Goal: Task Accomplishment & Management: Manage account settings

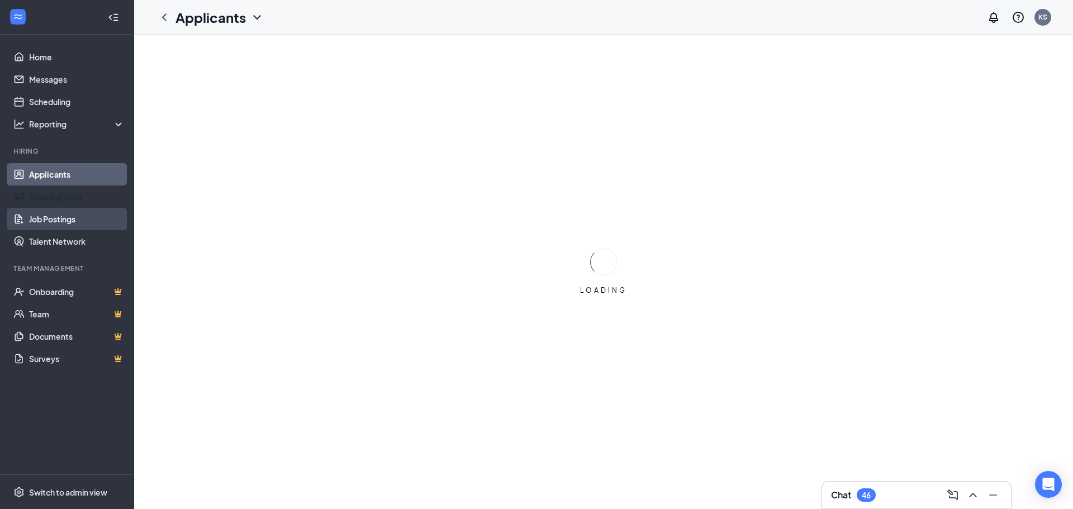
click at [62, 217] on link "Job Postings" at bounding box center [77, 219] width 96 height 22
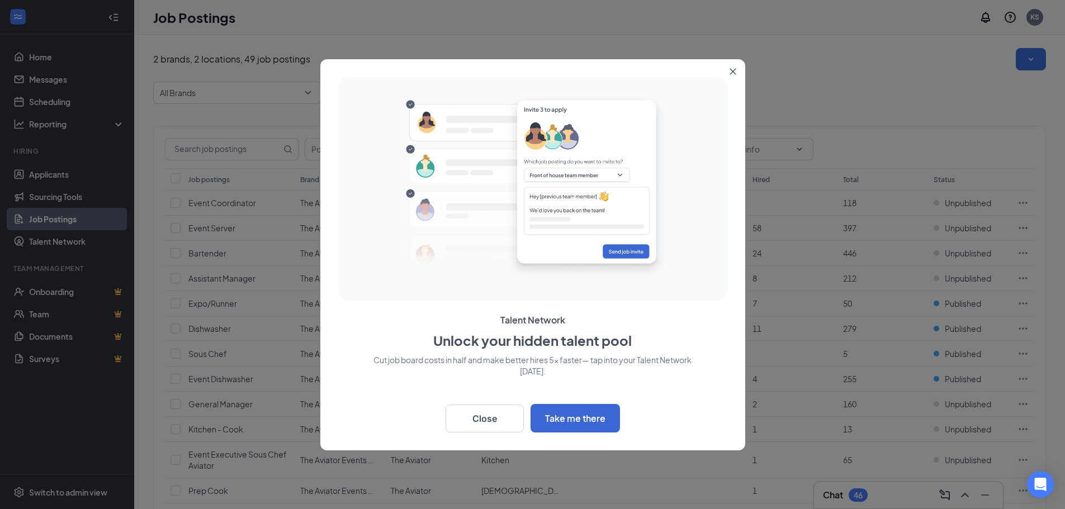
click at [733, 72] on icon "Close" at bounding box center [732, 71] width 6 height 6
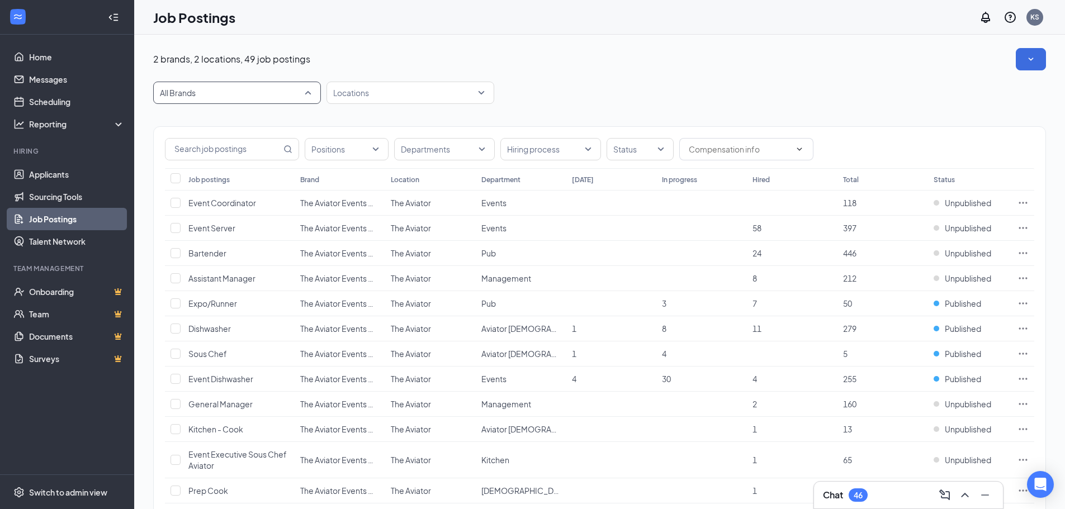
click at [234, 94] on span "All Brands" at bounding box center [232, 92] width 144 height 11
click at [235, 150] on p "The Aviator Events Center and Pub" at bounding box center [224, 149] width 125 height 11
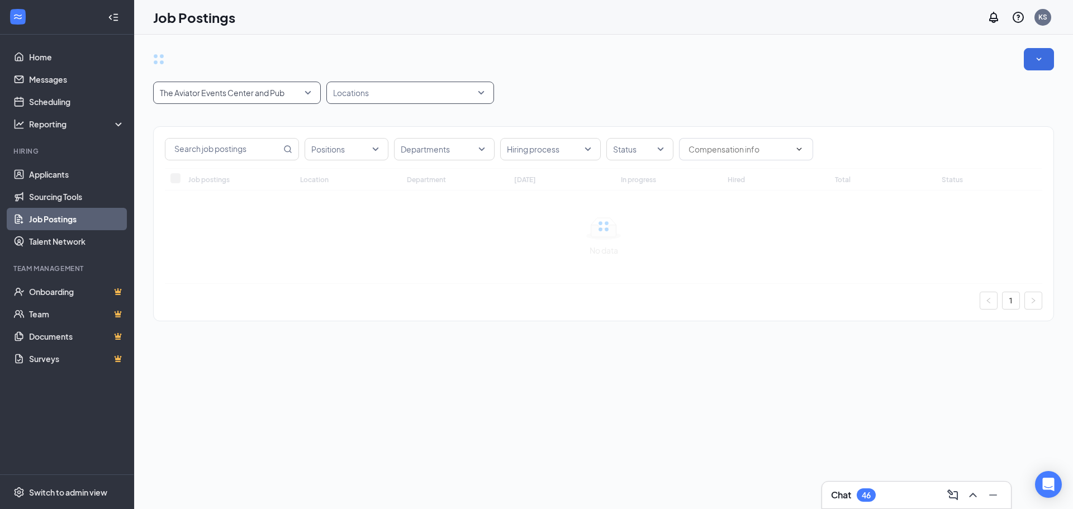
click at [455, 84] on div at bounding box center [404, 93] width 151 height 18
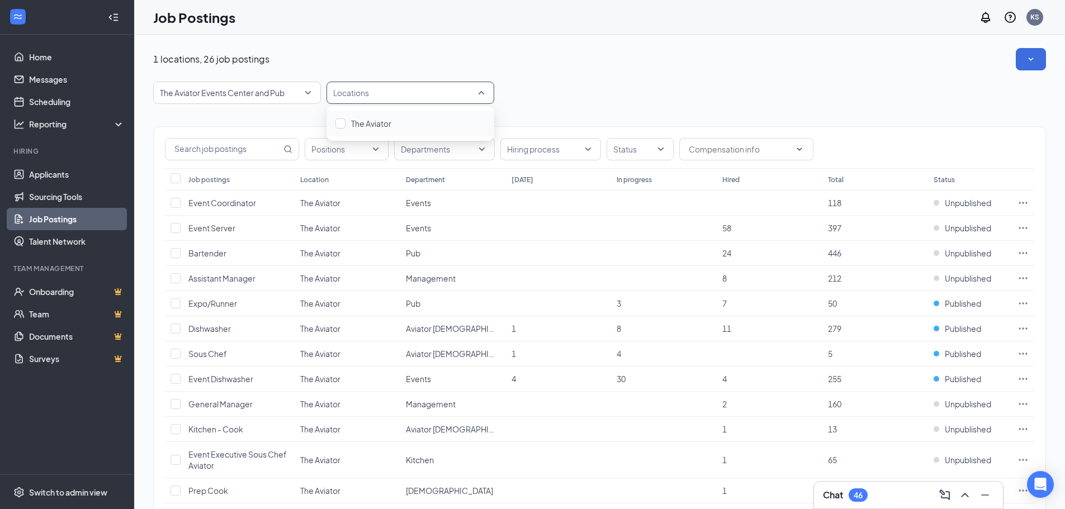
click at [427, 96] on div at bounding box center [404, 93] width 151 height 18
click at [230, 120] on div "Positions Departments Hiring process Status Job postings Location Department [D…" at bounding box center [599, 509] width 892 height 811
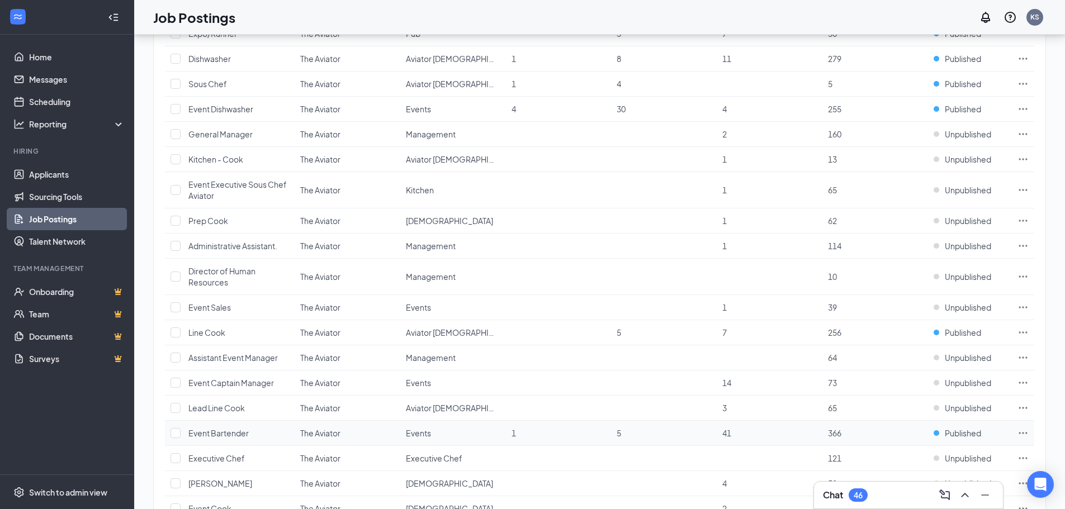
scroll to position [252, 0]
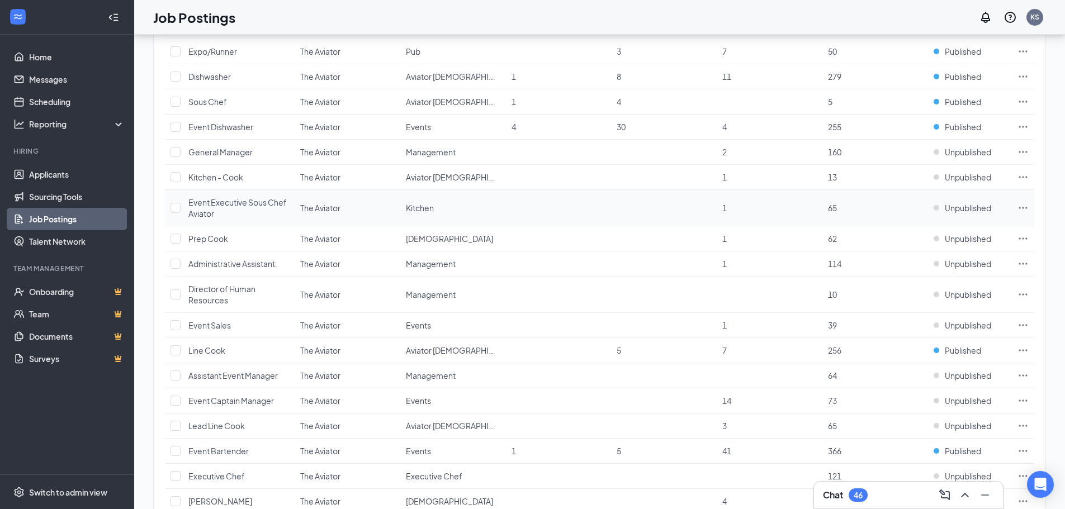
click at [231, 207] on span "Event Executive Sous Chef Aviator" at bounding box center [237, 207] width 98 height 21
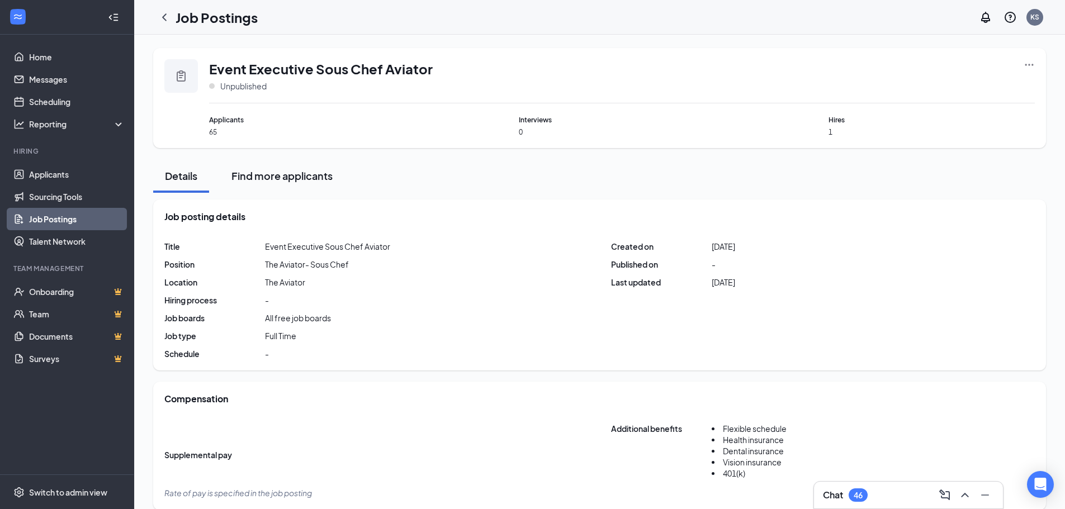
click at [310, 174] on div "Find more applicants" at bounding box center [281, 176] width 101 height 14
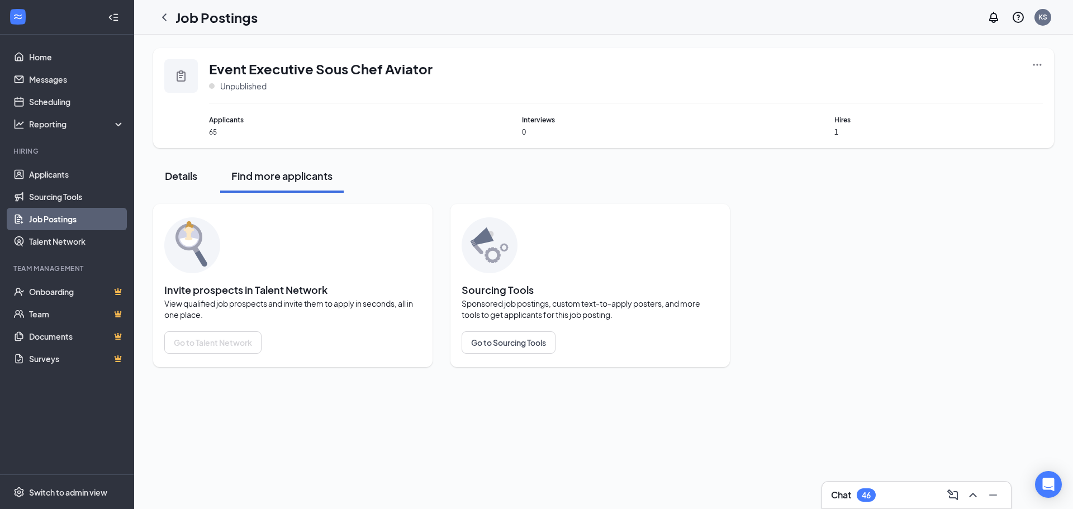
click at [177, 177] on div "Details" at bounding box center [181, 176] width 34 height 14
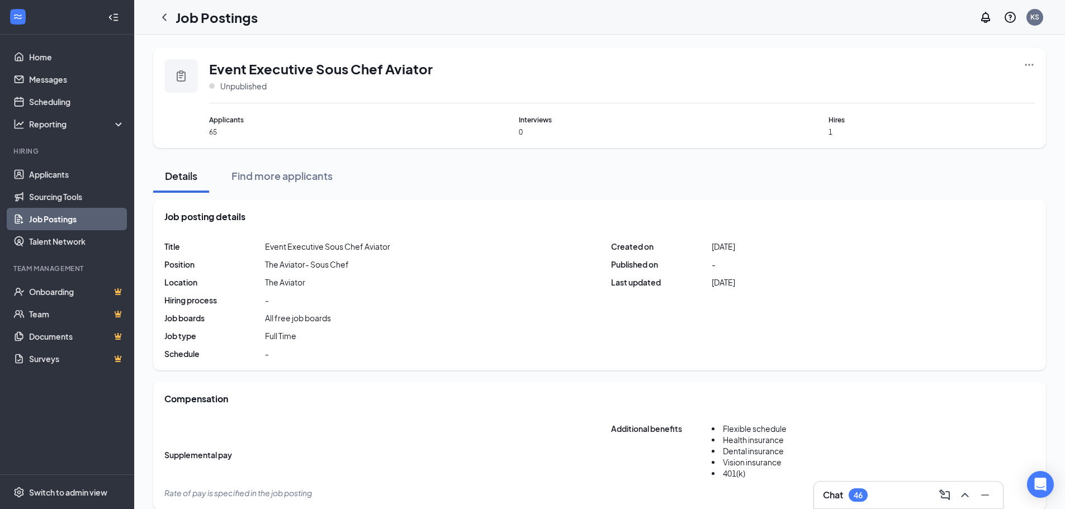
click at [226, 120] on span "Applicants" at bounding box center [312, 120] width 206 height 11
click at [180, 69] on icon "Clipboard" at bounding box center [180, 75] width 13 height 13
click at [857, 122] on span "Hires" at bounding box center [931, 120] width 206 height 11
click at [164, 19] on icon "ChevronLeft" at bounding box center [164, 17] width 13 height 13
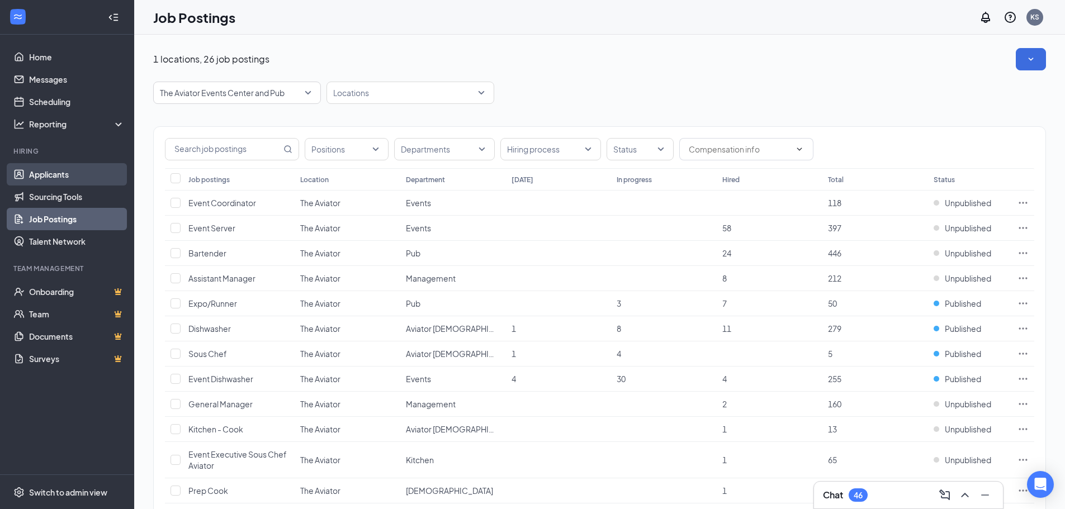
click at [68, 179] on link "Applicants" at bounding box center [77, 174] width 96 height 22
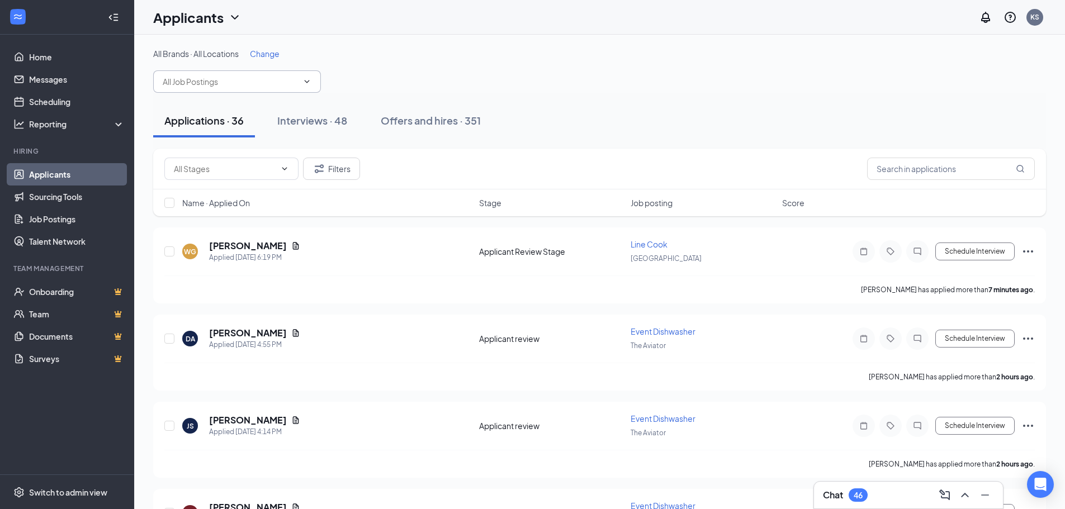
click at [240, 79] on input "text" at bounding box center [230, 81] width 135 height 12
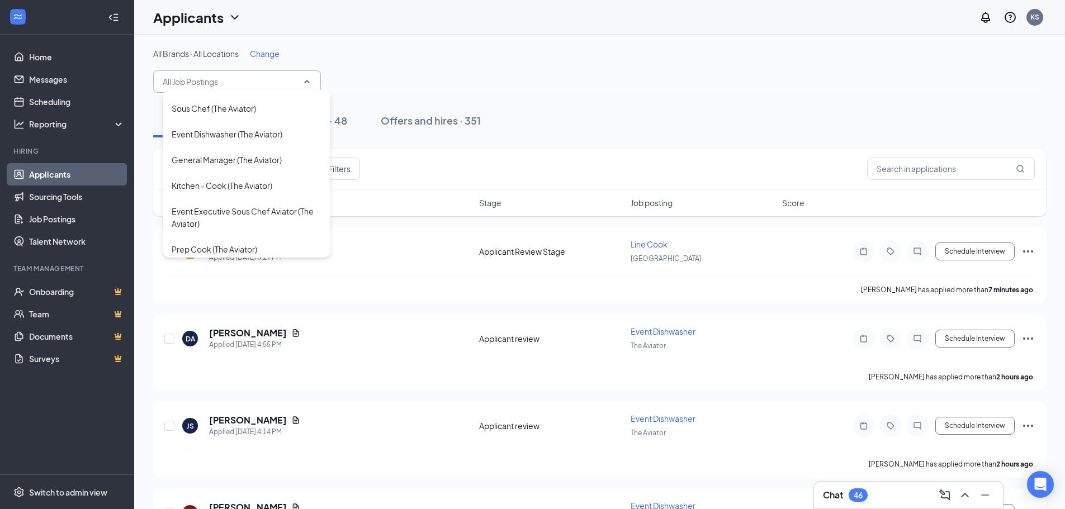
scroll to position [168, 0]
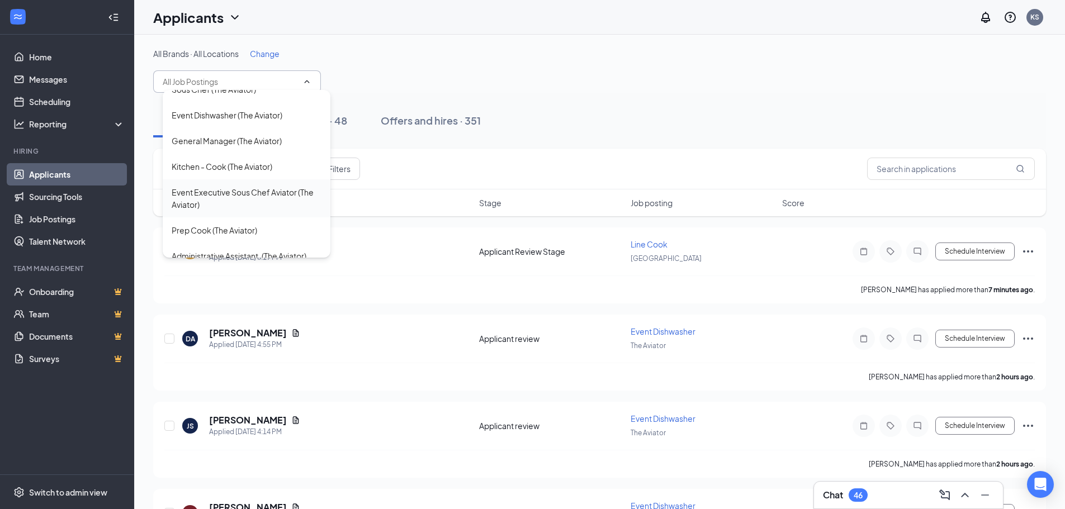
click at [254, 201] on div "Event Executive Sous Chef Aviator (The Aviator)" at bounding box center [247, 198] width 150 height 25
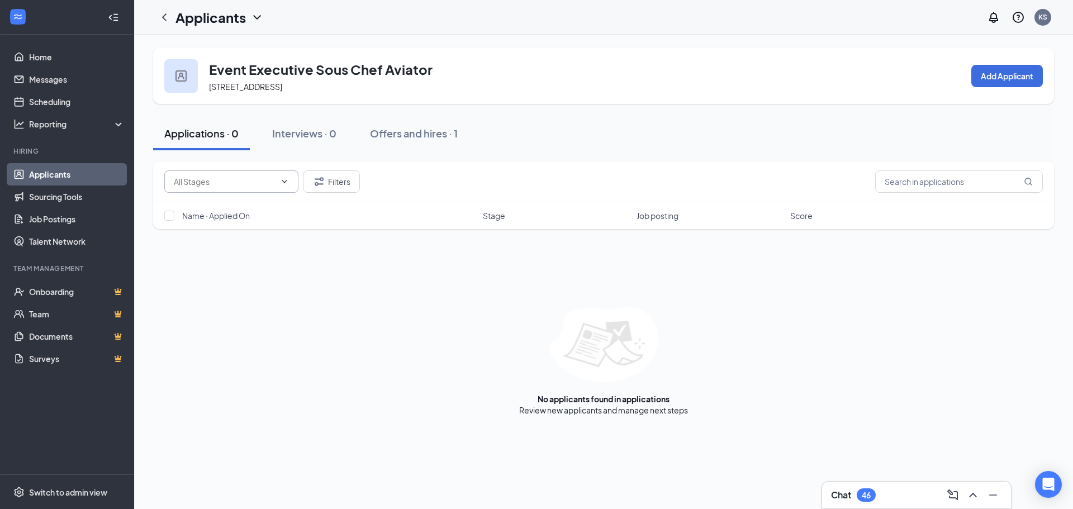
click at [248, 184] on input "text" at bounding box center [225, 181] width 102 height 12
click at [260, 183] on input "text" at bounding box center [225, 181] width 102 height 12
click at [335, 173] on button "Filters" at bounding box center [331, 181] width 57 height 22
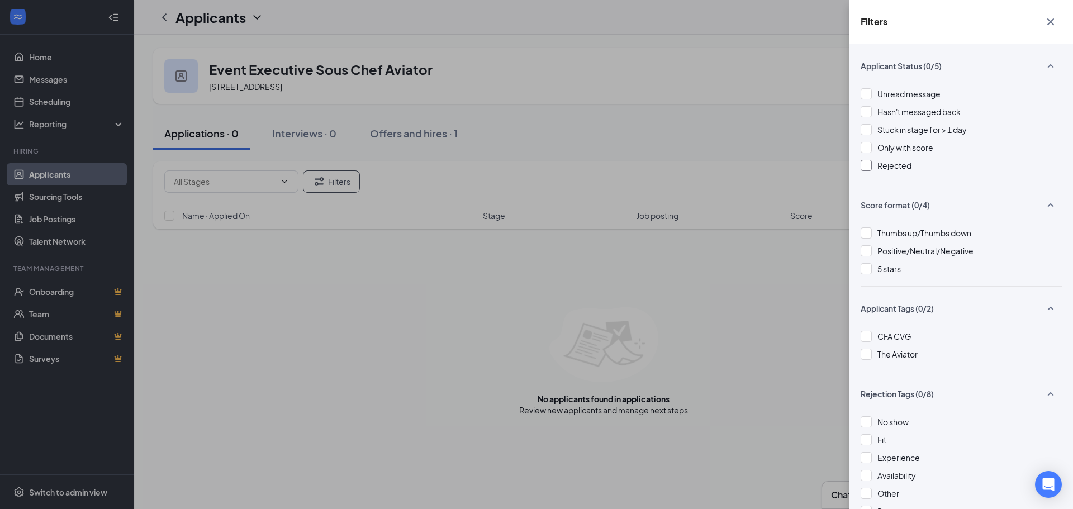
click at [883, 168] on span "Rejected" at bounding box center [894, 165] width 34 height 10
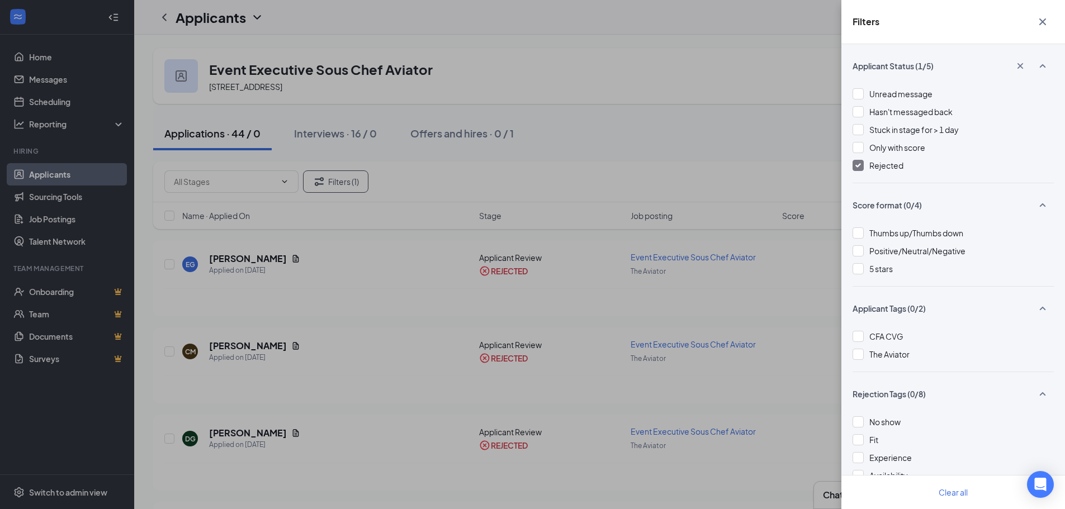
click at [591, 164] on div "Filters Applicant Status (1/5) Unread message Hasn't messaged back Stuck in sta…" at bounding box center [532, 254] width 1065 height 509
click at [1036, 21] on icon "Cross" at bounding box center [1041, 21] width 13 height 13
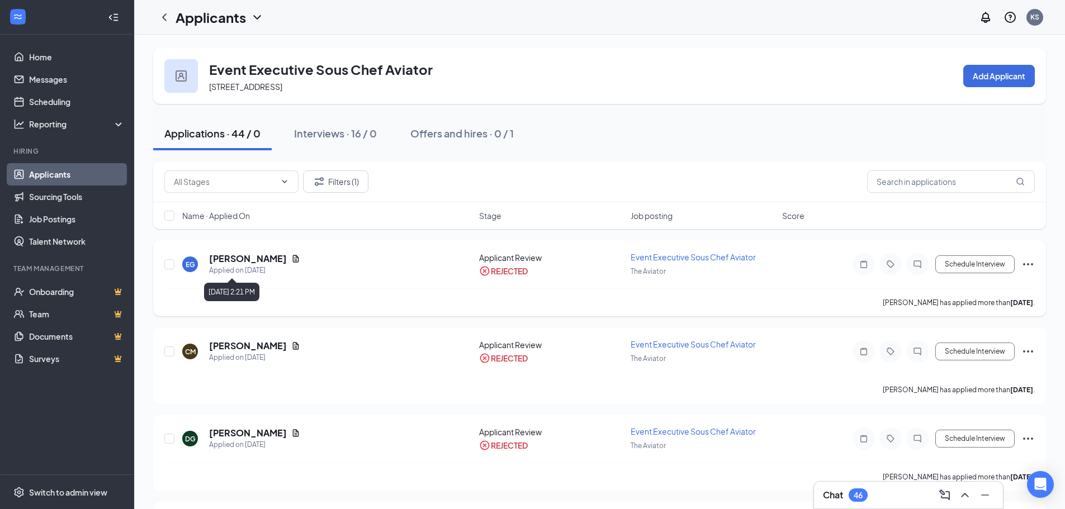
click at [291, 259] on icon "Document" at bounding box center [295, 258] width 9 height 9
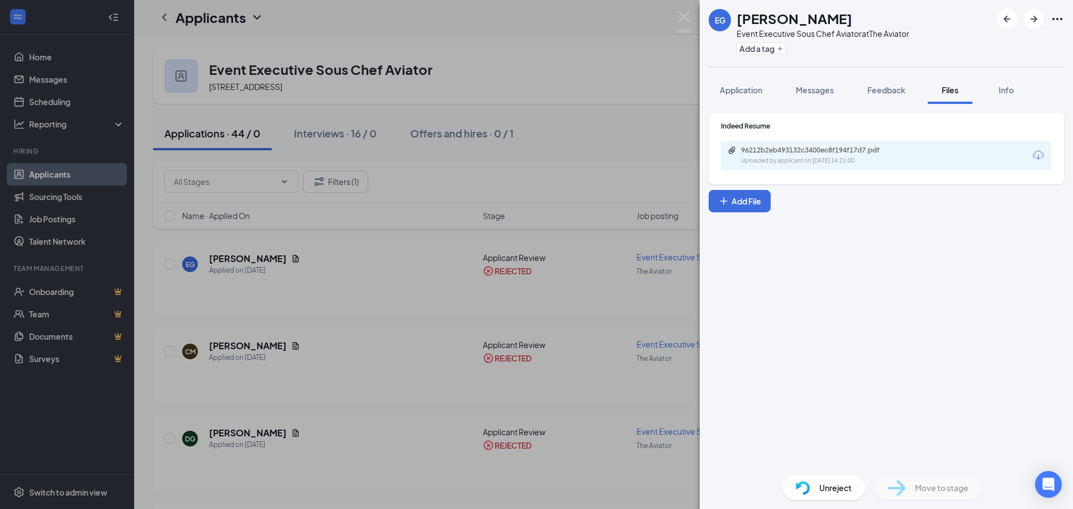
click at [888, 161] on div "Uploaded by applicant on [DATE] 14:21:00" at bounding box center [825, 160] width 168 height 9
click at [278, 319] on div "EG [PERSON_NAME] Event Executive Sous Chef Aviator at The Aviator Add a tag App…" at bounding box center [536, 254] width 1073 height 509
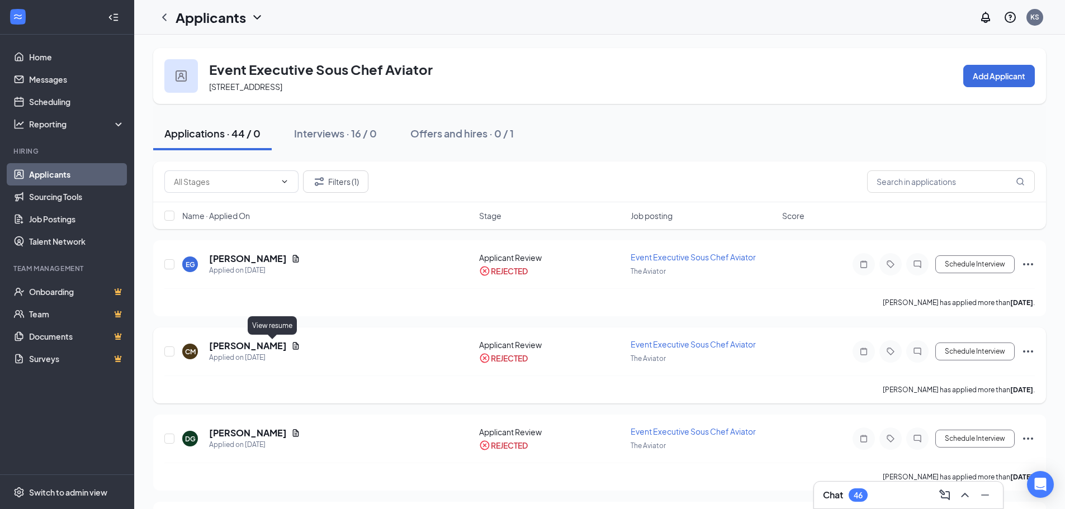
click at [291, 346] on icon "Document" at bounding box center [295, 345] width 9 height 9
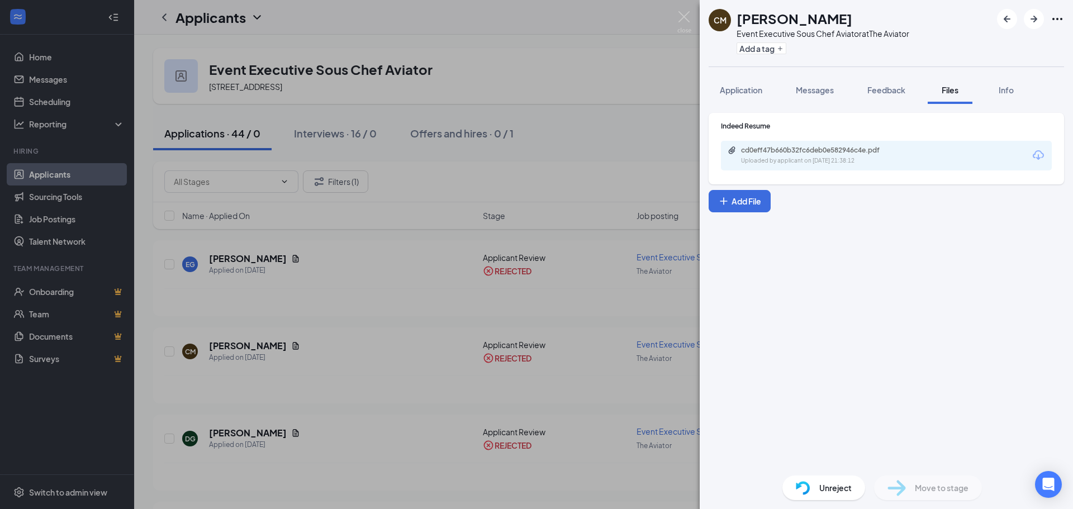
click at [840, 145] on div "cd0eff47b660b32fc6deb0e582946c4e.pdf Uploaded by applicant on [DATE] 21:38:12" at bounding box center [886, 156] width 331 height 30
click at [838, 155] on div "cd0eff47b660b32fc6deb0e582946c4e.pdf Uploaded by applicant on [DATE] 21:38:12" at bounding box center [818, 156] width 181 height 20
click at [421, 350] on div "CM [PERSON_NAME] Event Executive Sous Chef Aviator at The Aviator Add a tag App…" at bounding box center [536, 254] width 1073 height 509
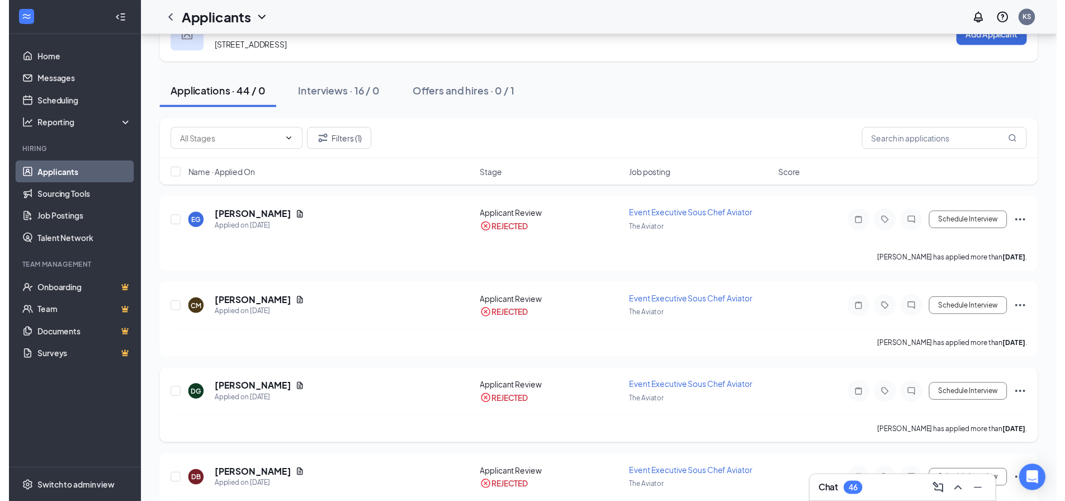
scroll to position [168, 0]
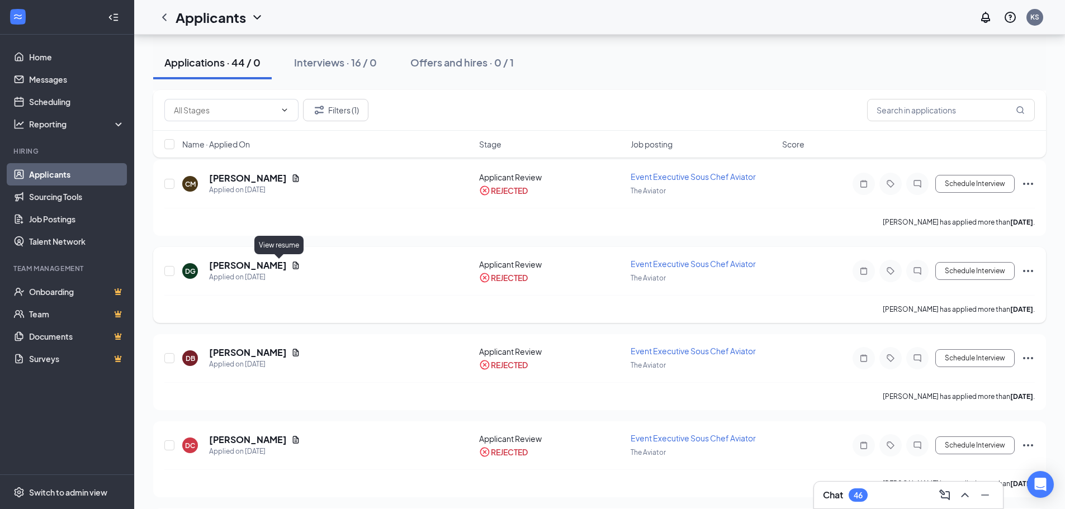
click at [291, 266] on icon "Document" at bounding box center [295, 265] width 9 height 9
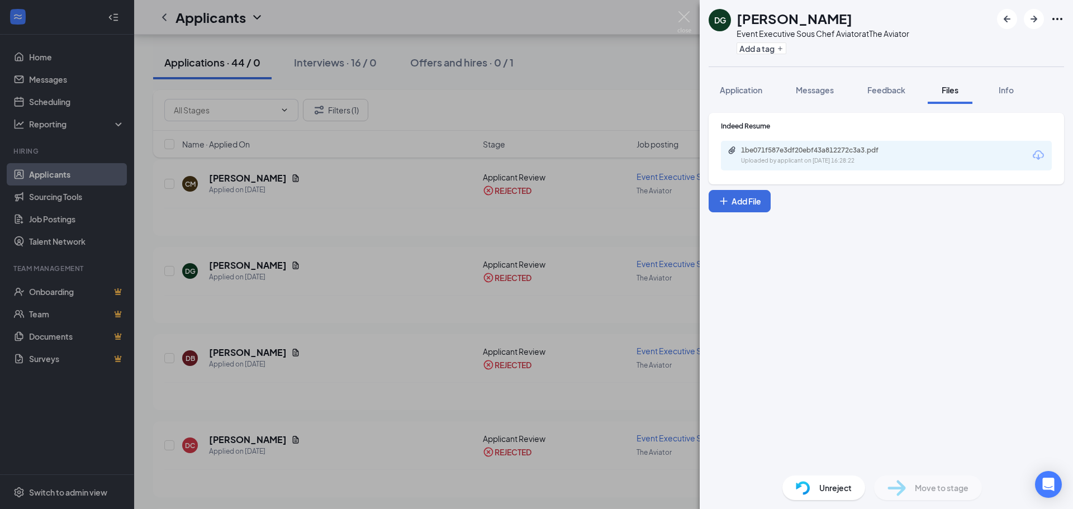
click at [842, 160] on div "Uploaded by applicant on [DATE] 16:28:22" at bounding box center [825, 160] width 168 height 9
click at [359, 316] on div "DG [PERSON_NAME] Event Executive Sous Chef Aviator at The Aviator Add a tag App…" at bounding box center [536, 254] width 1073 height 509
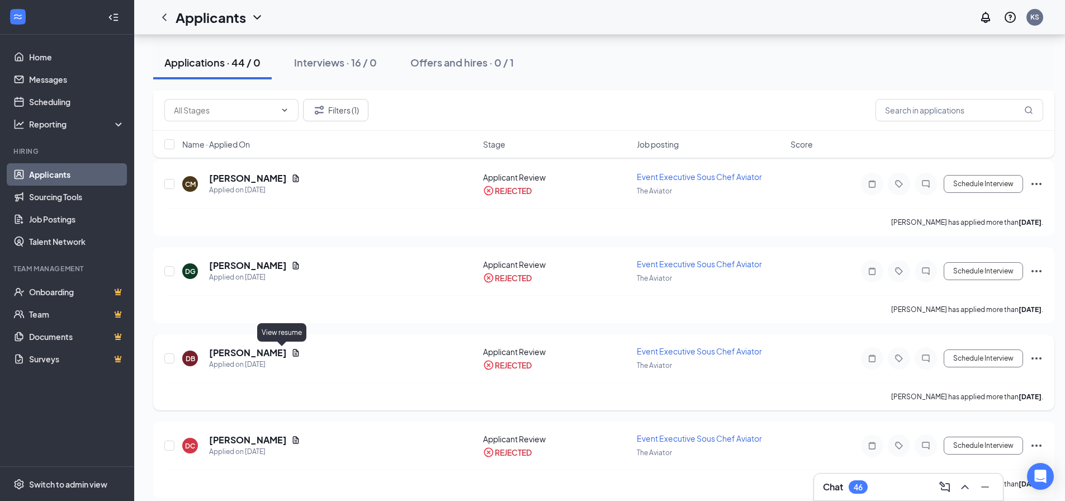
click at [291, 353] on icon "Document" at bounding box center [295, 352] width 9 height 9
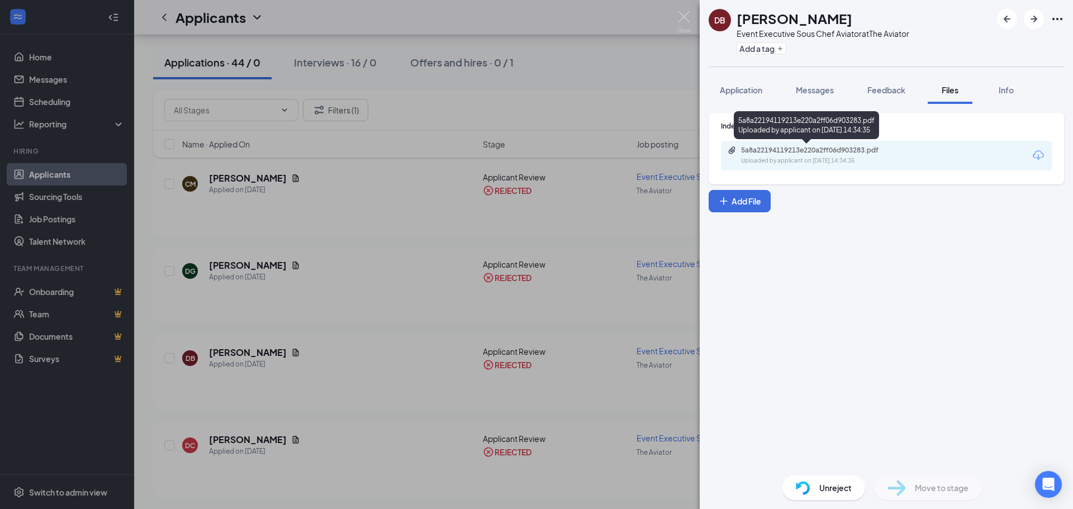
click at [856, 155] on div "5a8a22194119213e220a2ff06d903283.pdf Uploaded by applicant on [DATE] 14:34:35" at bounding box center [818, 156] width 181 height 20
click at [363, 154] on div "DB [PERSON_NAME] Event Executive Sous Chef Aviator at The Aviator Add a tag App…" at bounding box center [536, 254] width 1073 height 509
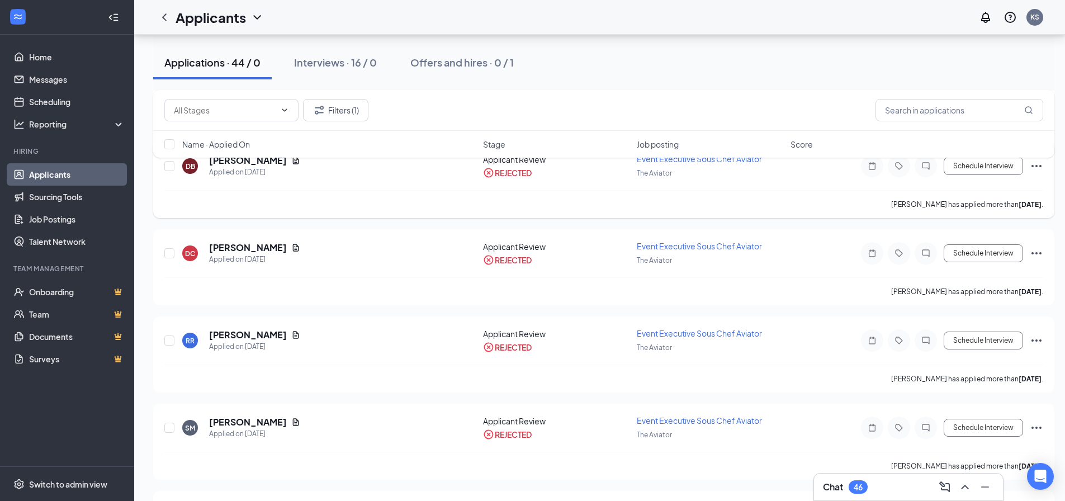
scroll to position [391, 0]
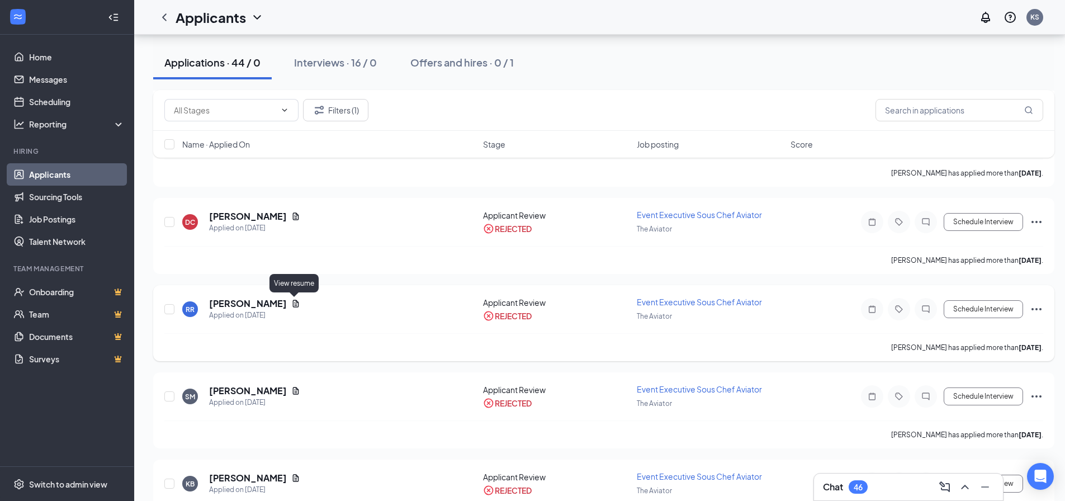
click at [293, 301] on icon "Document" at bounding box center [295, 303] width 9 height 9
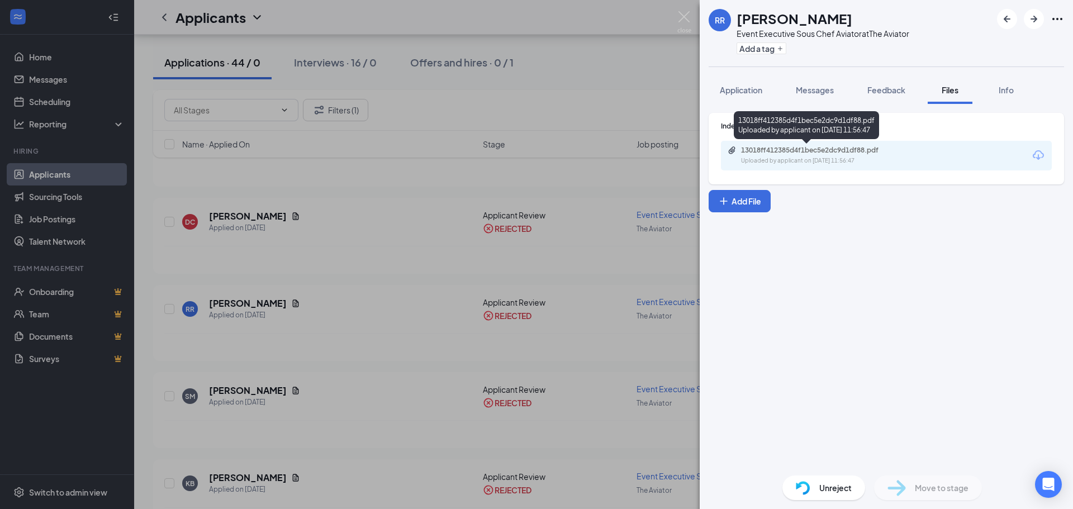
click at [787, 149] on div "13018ff412385d4f1bec5e2dc9d1df88.pdf" at bounding box center [819, 150] width 156 height 9
click at [266, 325] on div "RR [PERSON_NAME] Event Executive Sous Chef Aviator at The Aviator Add a tag App…" at bounding box center [536, 254] width 1073 height 509
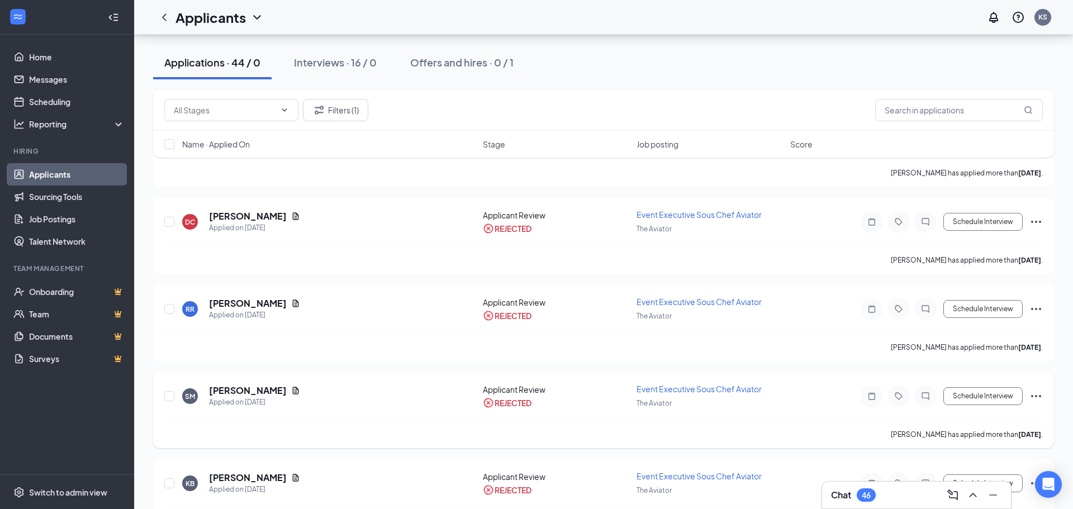
click at [293, 389] on icon "Document" at bounding box center [296, 390] width 6 height 7
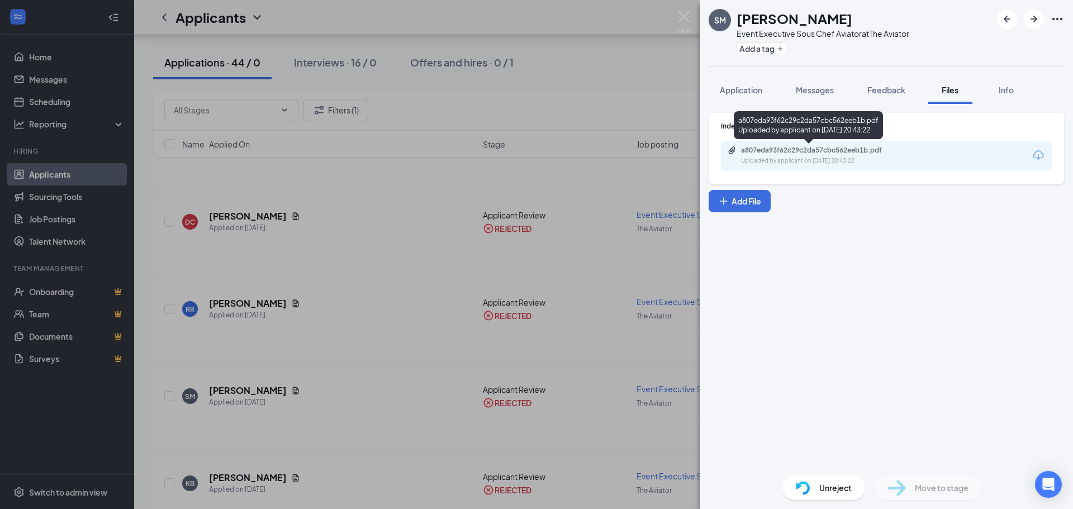
click at [818, 158] on div "Uploaded by applicant on [DATE] 20:43:22" at bounding box center [825, 160] width 168 height 9
click at [263, 315] on div "SM [PERSON_NAME] Event Executive Sous Chef Aviator at The Aviator Add a tag App…" at bounding box center [536, 254] width 1073 height 509
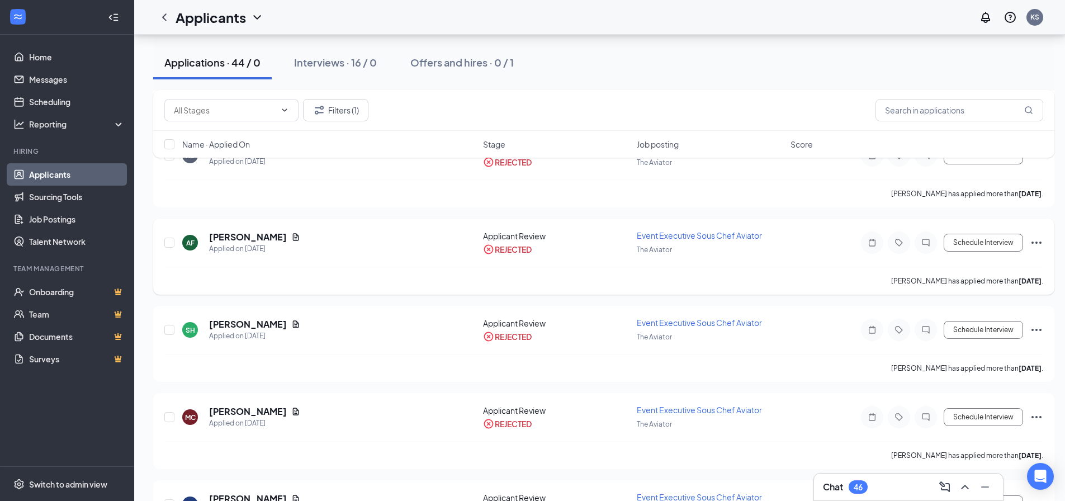
scroll to position [782, 0]
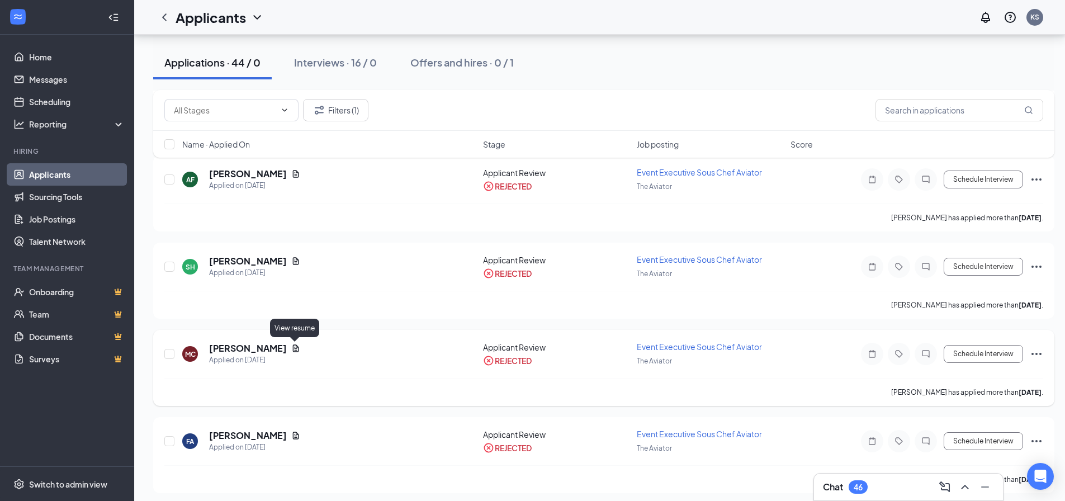
click at [293, 346] on icon "Document" at bounding box center [295, 348] width 9 height 9
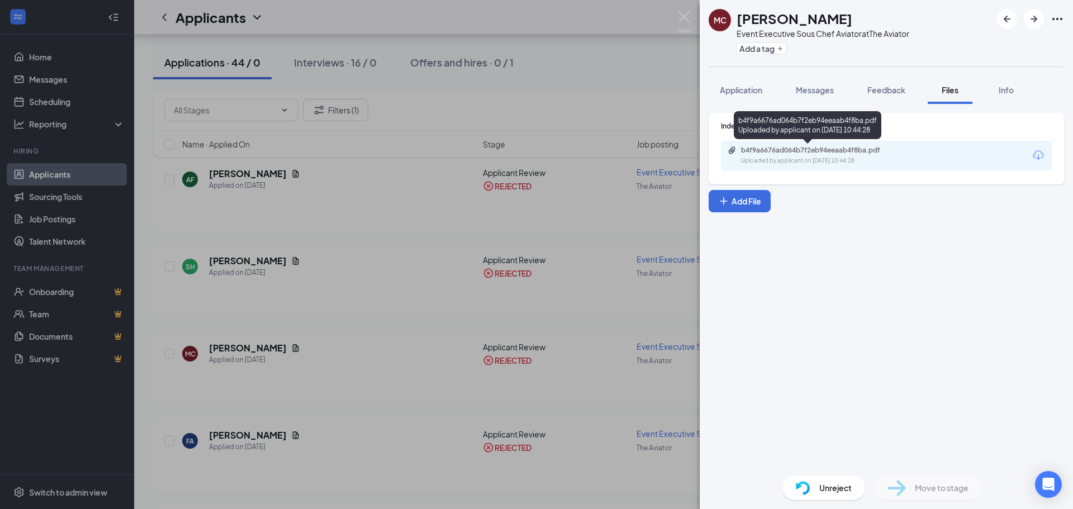
click at [842, 156] on div "b4f9a6676ad064b7f2eb94eeaab4f8ba.pdf Uploaded by applicant on [DATE] 10:44:28" at bounding box center [818, 156] width 181 height 20
click at [544, 269] on div "MC [PERSON_NAME] Event Executive Sous Chef Aviator at The Aviator Add a tag App…" at bounding box center [536, 254] width 1073 height 509
click at [300, 436] on icon "Document" at bounding box center [295, 435] width 9 height 9
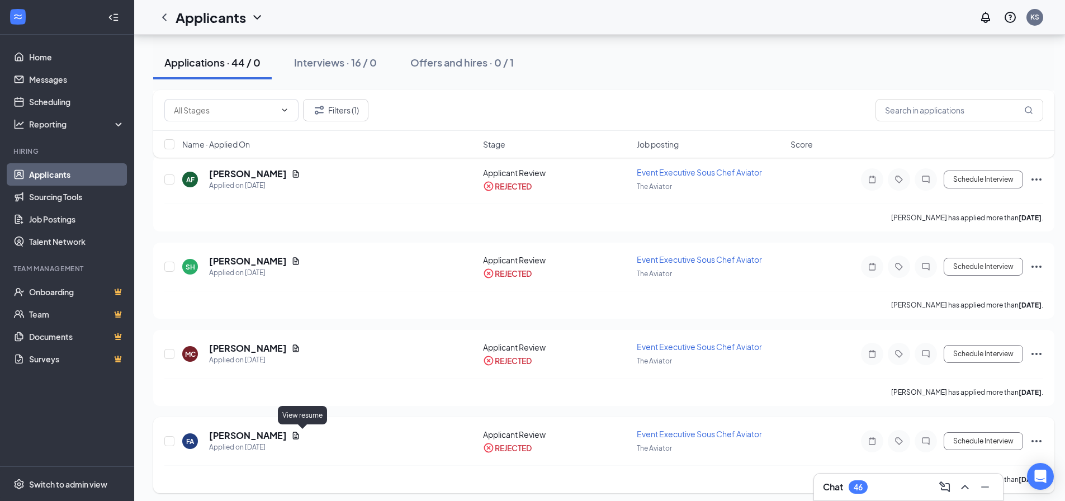
click at [300, 431] on icon "Document" at bounding box center [295, 435] width 9 height 9
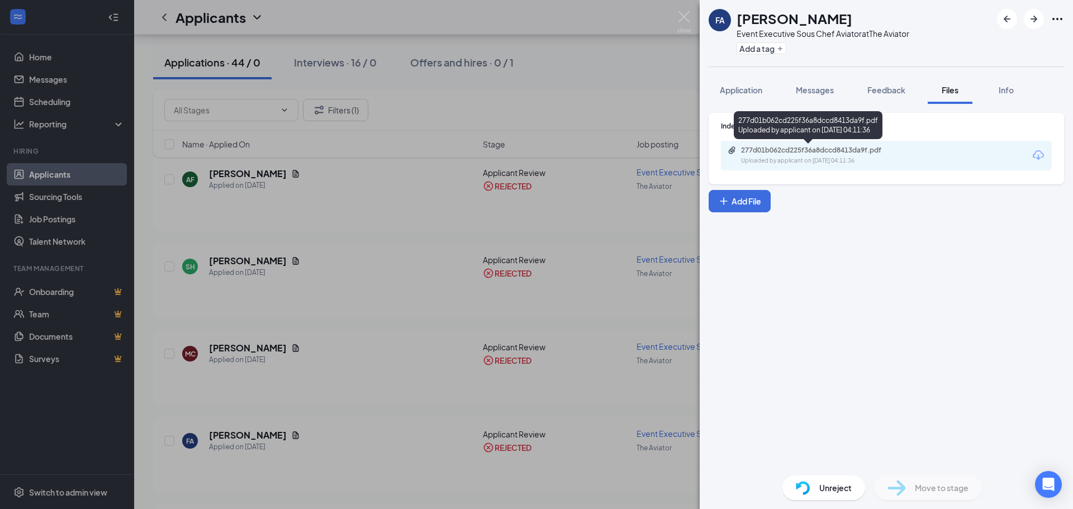
click at [862, 153] on div "277d01b062cd225f36a8dccd8413da9f.pdf" at bounding box center [819, 150] width 156 height 9
click at [377, 328] on div "FA [PERSON_NAME] Event Executive Sous Chef Aviator at The Aviator Add a tag App…" at bounding box center [536, 254] width 1073 height 509
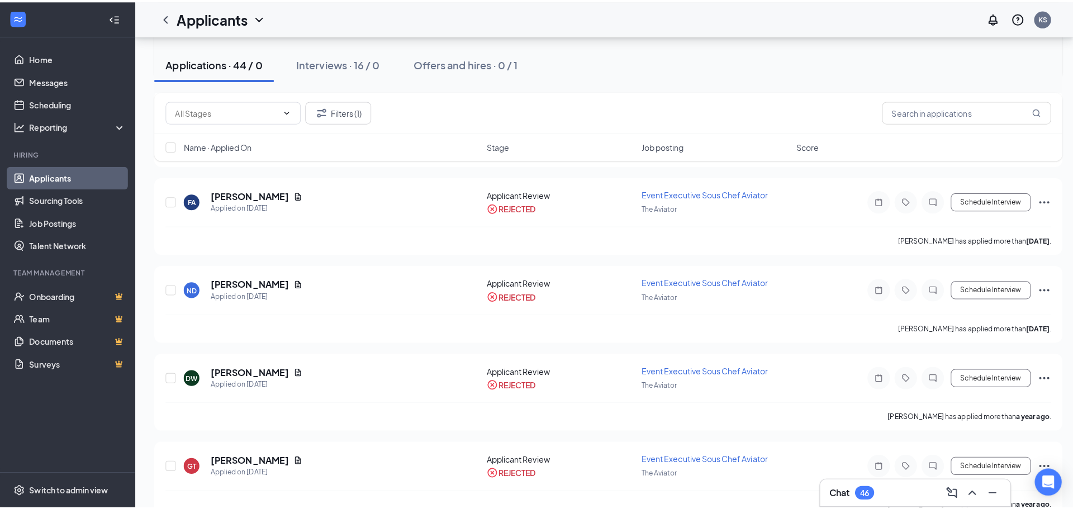
scroll to position [1062, 0]
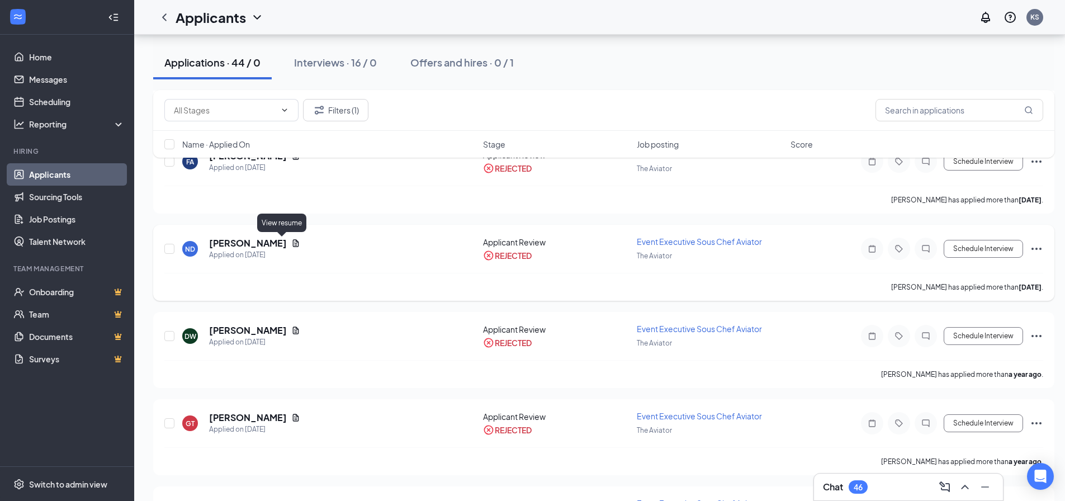
click at [293, 242] on icon "Document" at bounding box center [296, 242] width 6 height 7
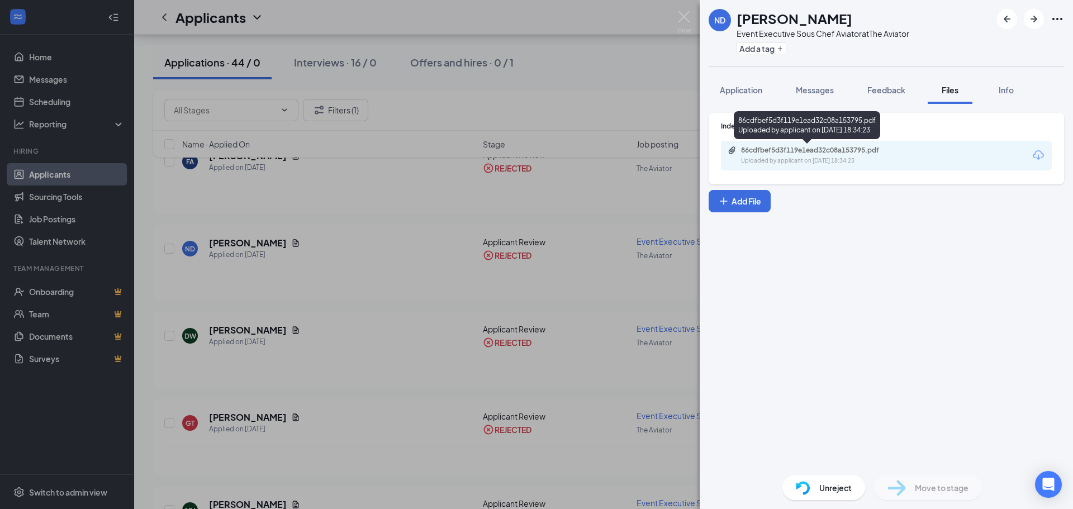
click at [819, 161] on div "Uploaded by applicant on [DATE] 18:34:23" at bounding box center [825, 160] width 168 height 9
click at [408, 184] on div "ND [PERSON_NAME] Event Executive Sous Chef Aviator at The Aviator Add a tag App…" at bounding box center [536, 254] width 1073 height 509
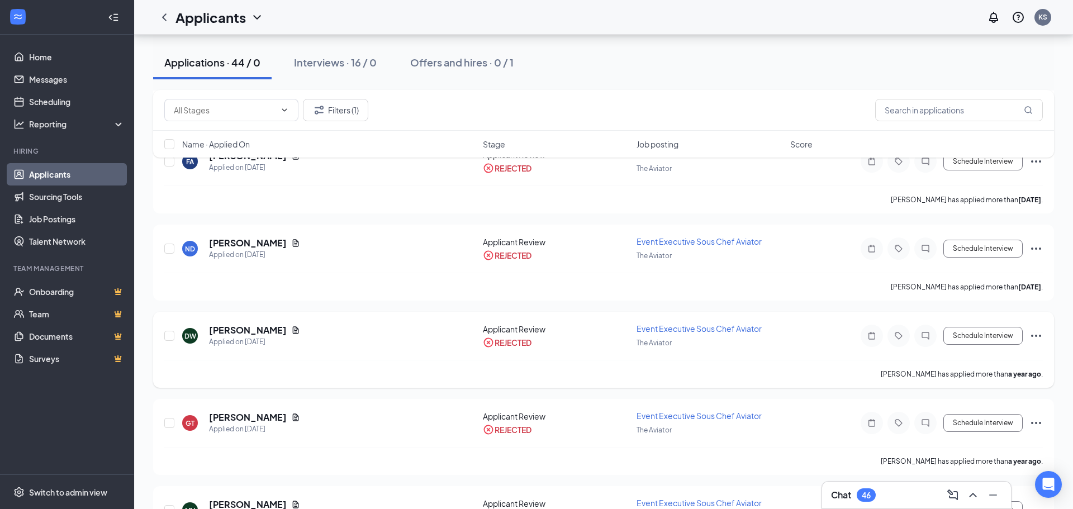
click at [293, 327] on icon "Document" at bounding box center [296, 329] width 6 height 7
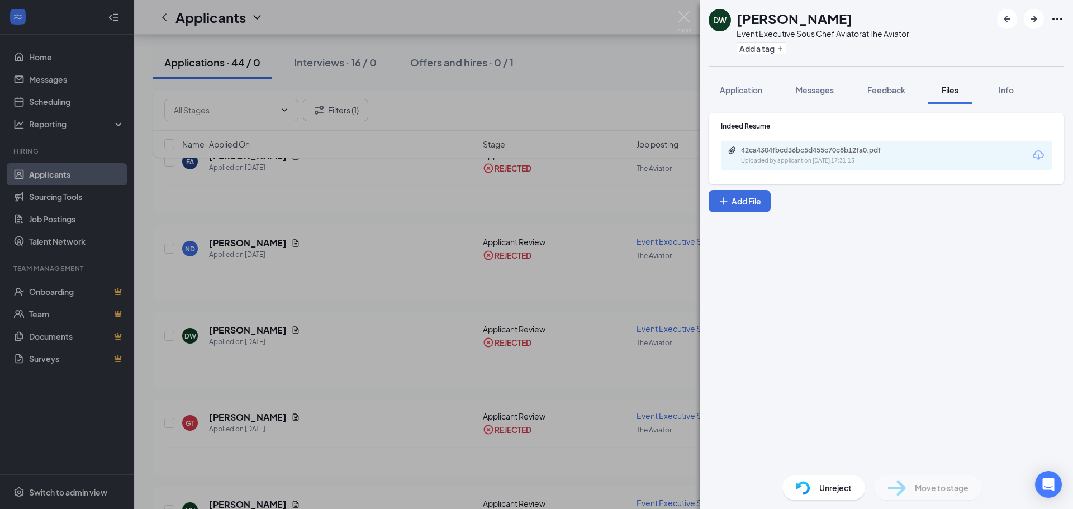
click at [422, 178] on div "DW [PERSON_NAME] Event Executive Sous Chef Aviator at The Aviator Add a tag App…" at bounding box center [536, 254] width 1073 height 509
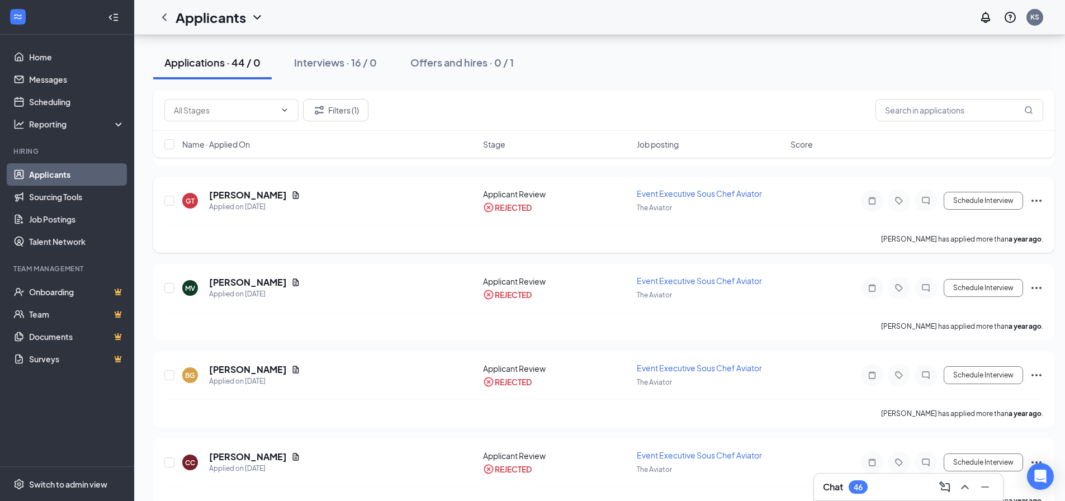
scroll to position [1285, 0]
click at [293, 367] on icon "Document" at bounding box center [296, 367] width 6 height 7
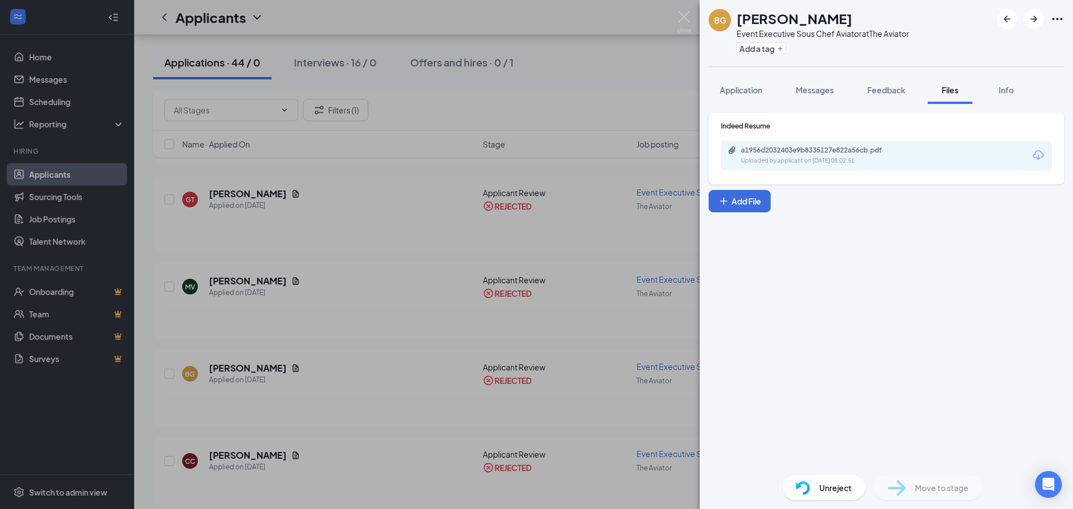
click at [911, 155] on div "a1956d2032403e9b8335127e822a56cb.pdf Uploaded by applicant on [DATE] 08:02:51" at bounding box center [886, 156] width 331 height 30
click at [839, 154] on div "a1956d2032403e9b8335127e822a56cb.pdf" at bounding box center [819, 150] width 156 height 9
click at [626, 92] on div "BG [PERSON_NAME] Event Executive Sous Chef Aviator at The Aviator Add a tag App…" at bounding box center [536, 254] width 1073 height 509
click at [681, 13] on div "Applicants KS" at bounding box center [603, 17] width 939 height 35
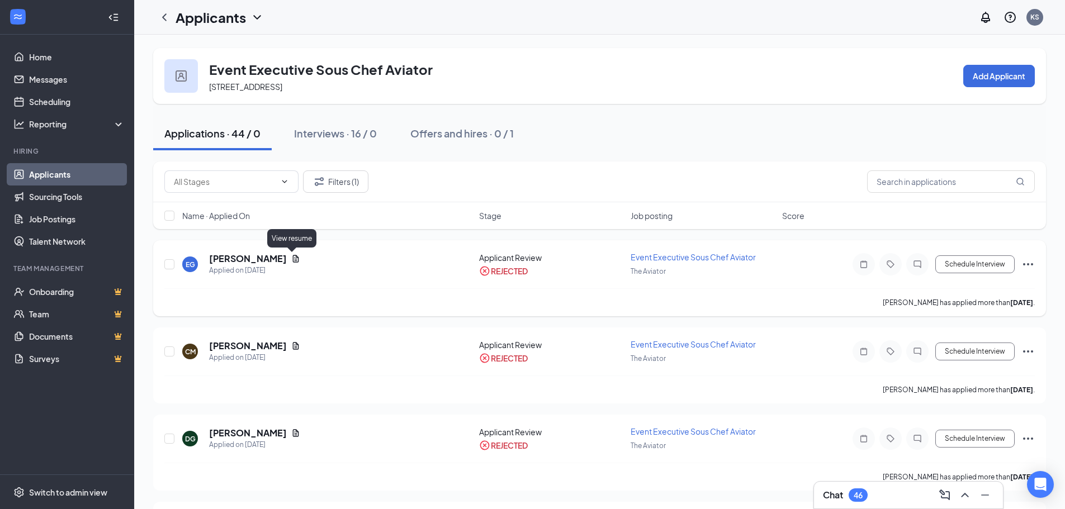
click at [293, 256] on icon "Document" at bounding box center [296, 258] width 6 height 7
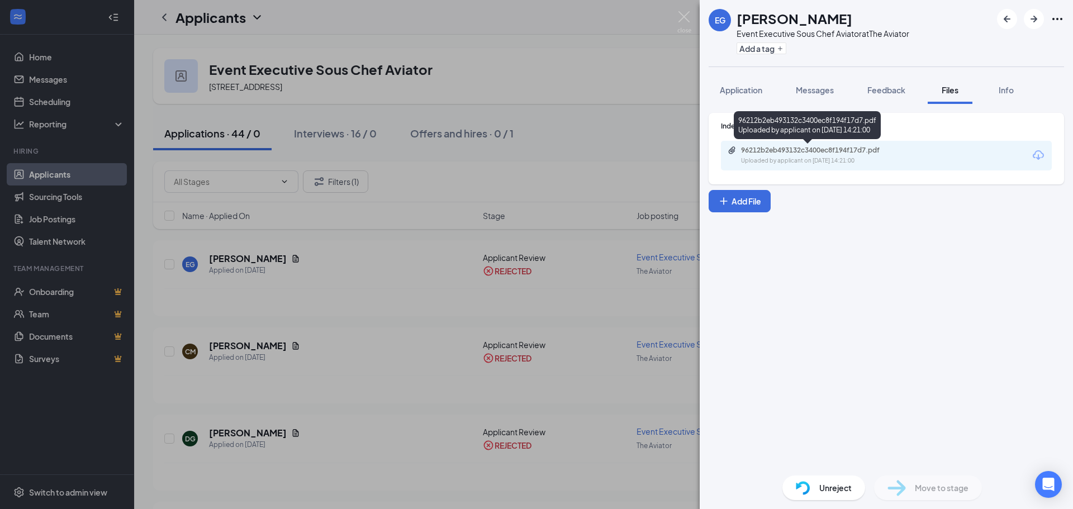
click at [861, 150] on div "96212b2eb493132c3400ec8f194f17d7.pdf" at bounding box center [819, 150] width 156 height 9
click at [640, 107] on div "EG [PERSON_NAME] Event Executive Sous Chef Aviator at The Aviator Add a tag App…" at bounding box center [536, 254] width 1073 height 509
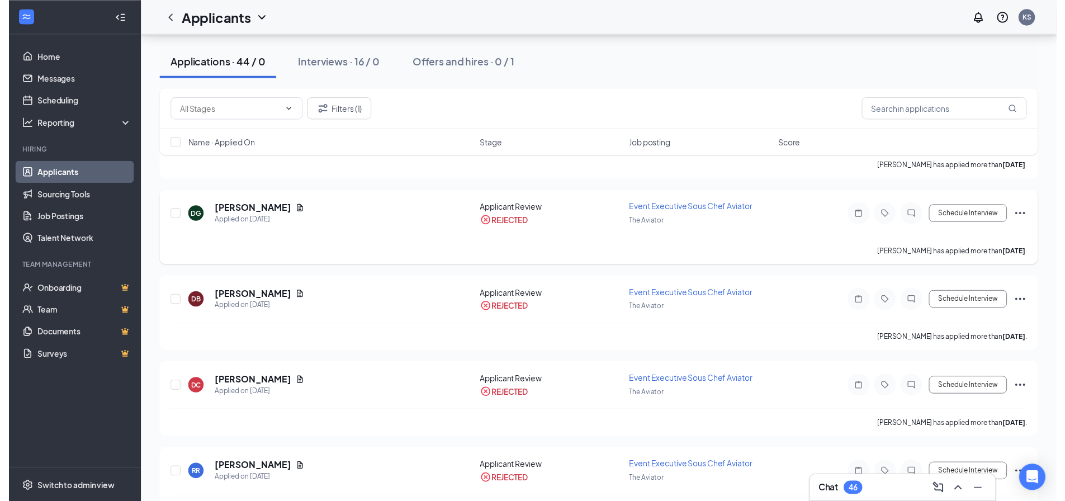
scroll to position [224, 0]
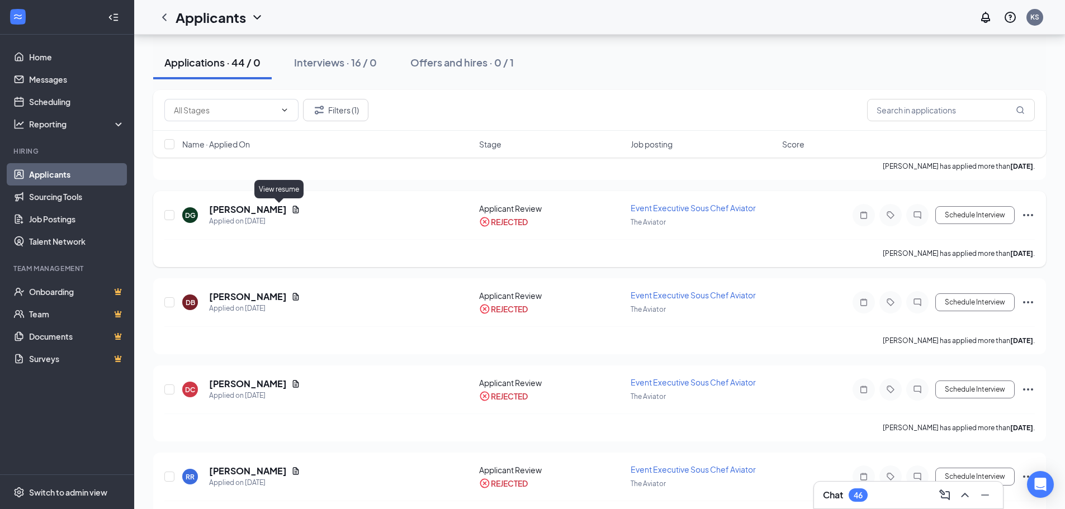
click at [291, 208] on icon "Document" at bounding box center [295, 209] width 9 height 9
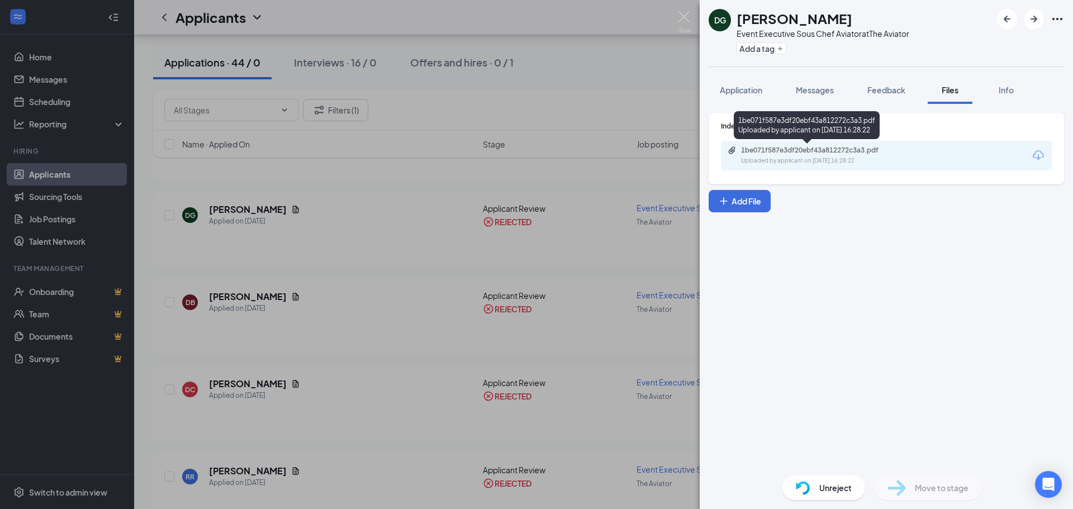
click at [858, 151] on div "1be071f587e3df20ebf43a812272c3a3.pdf" at bounding box center [819, 150] width 156 height 9
click at [542, 278] on div "DG [PERSON_NAME] Event Executive Sous Chef Aviator at The Aviator Add a tag App…" at bounding box center [536, 254] width 1073 height 509
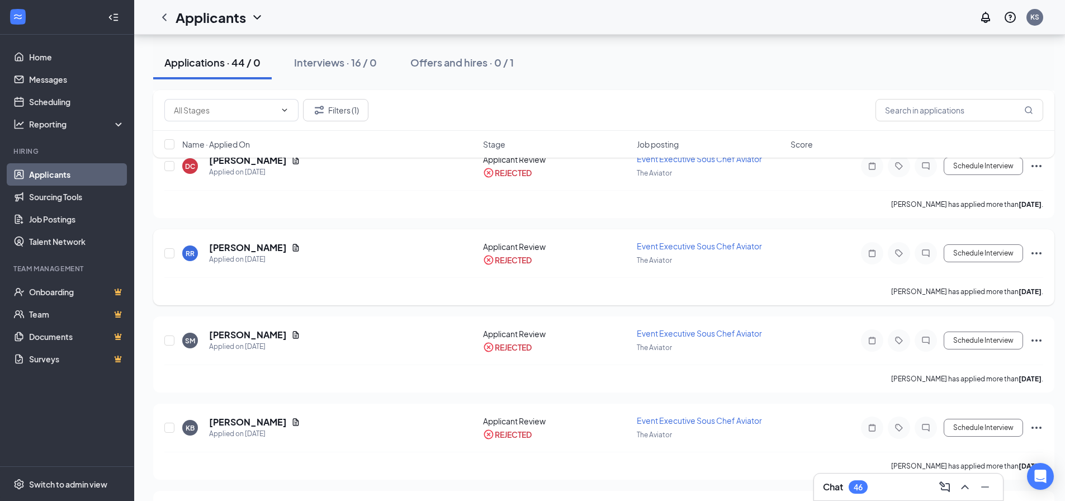
scroll to position [559, 0]
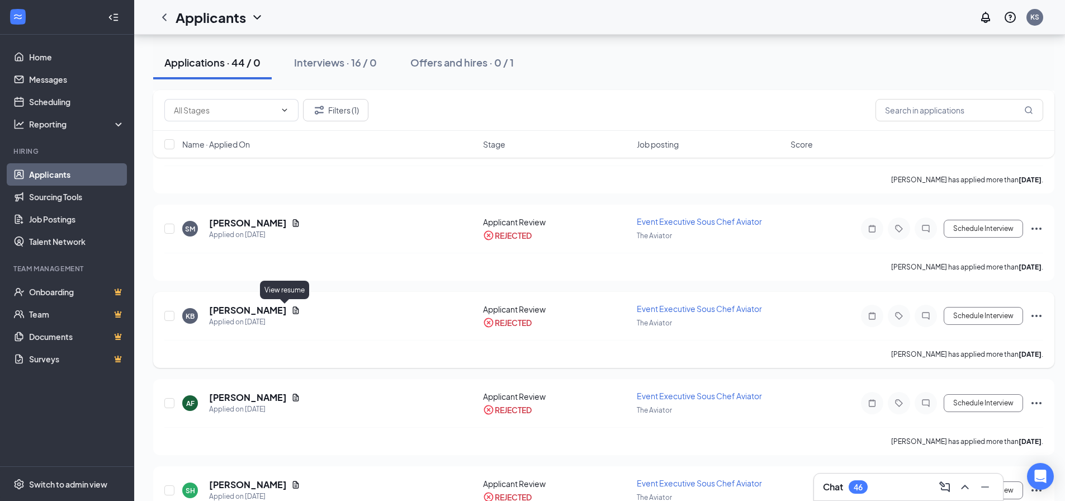
click at [291, 307] on icon "Document" at bounding box center [295, 310] width 9 height 9
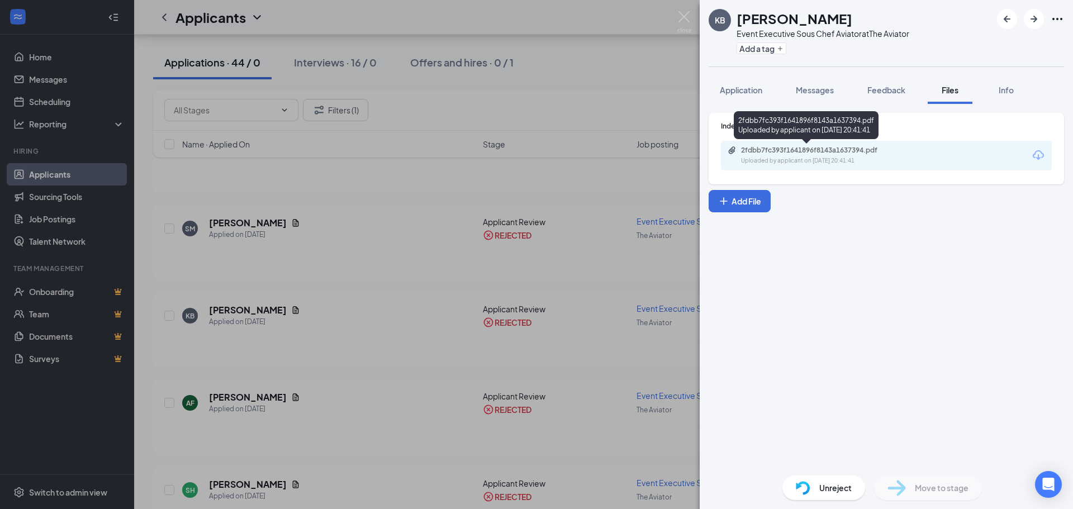
click at [814, 155] on div "2fdbb7fc393f1641896f8143a1637394.pdf Uploaded by applicant on [DATE] 20:41:41" at bounding box center [818, 156] width 181 height 20
click at [479, 234] on div "KB [PERSON_NAME] Event Executive Sous Chef Aviator at The Aviator Add a tag App…" at bounding box center [536, 254] width 1073 height 509
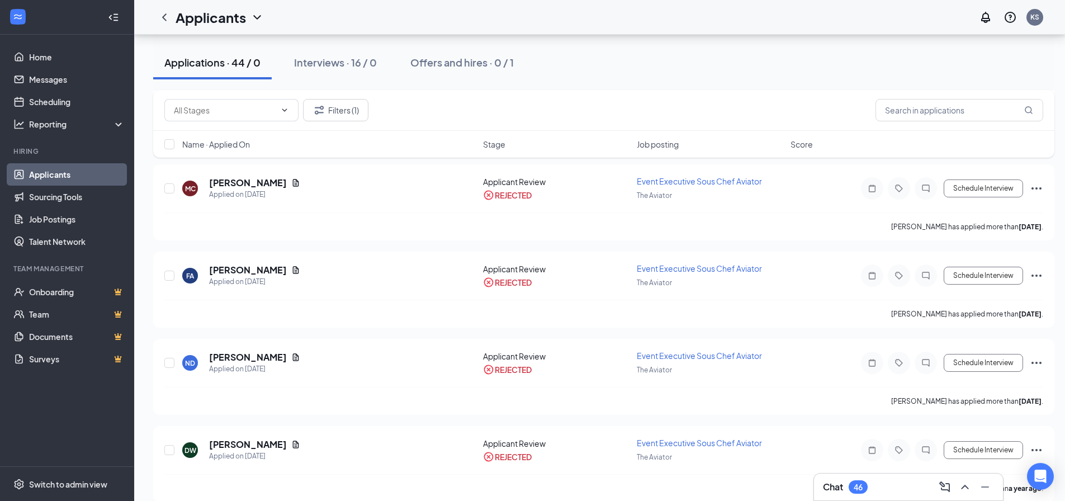
scroll to position [950, 0]
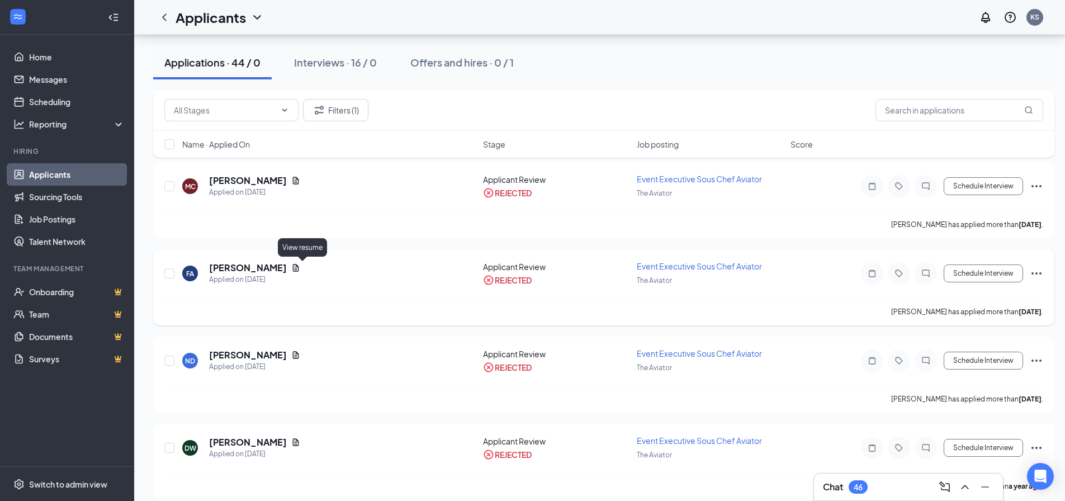
click at [299, 268] on icon "Document" at bounding box center [296, 267] width 6 height 7
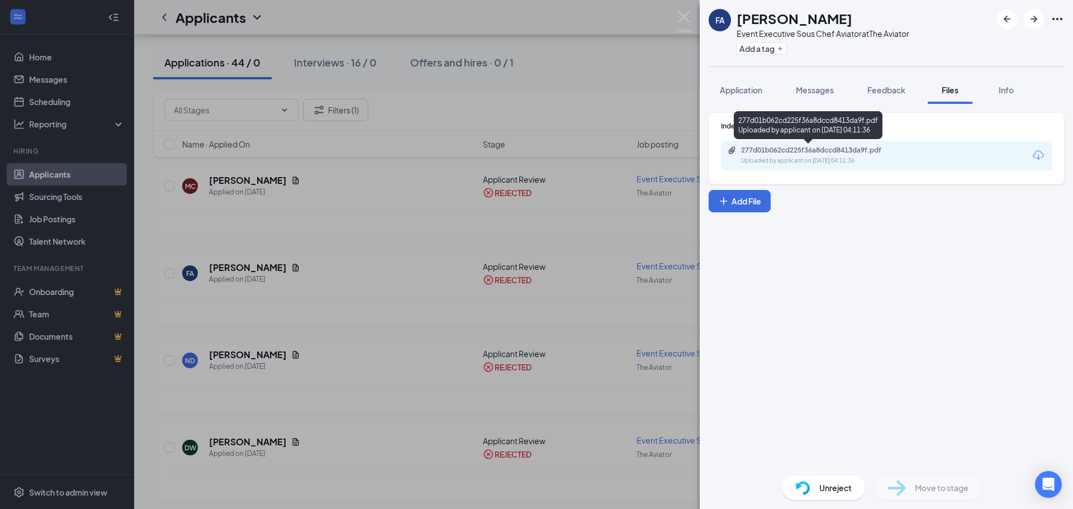
click at [816, 156] on div "277d01b062cd225f36a8dccd8413da9f.pdf Uploaded by applicant on [DATE] 04:11:36" at bounding box center [818, 156] width 181 height 20
click at [678, 18] on img at bounding box center [684, 22] width 14 height 22
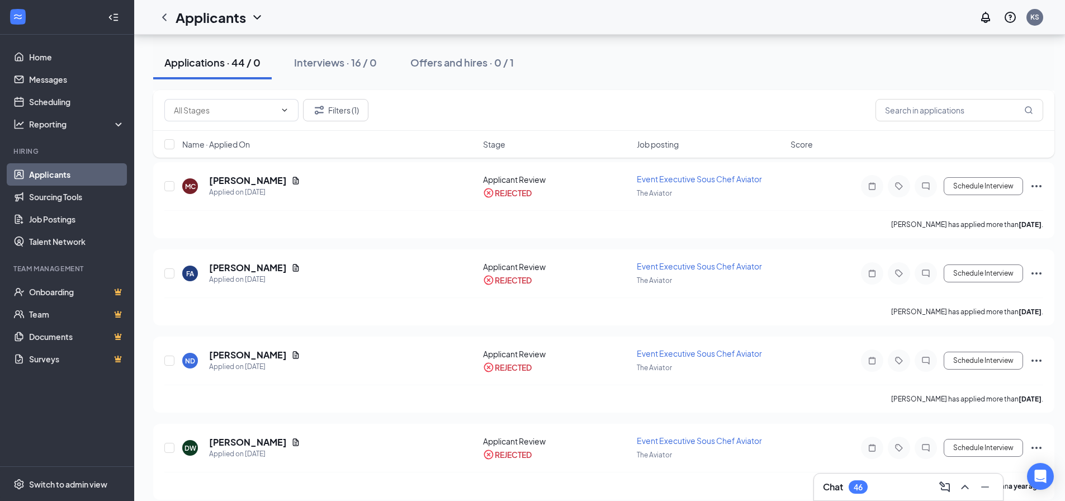
scroll to position [894, 0]
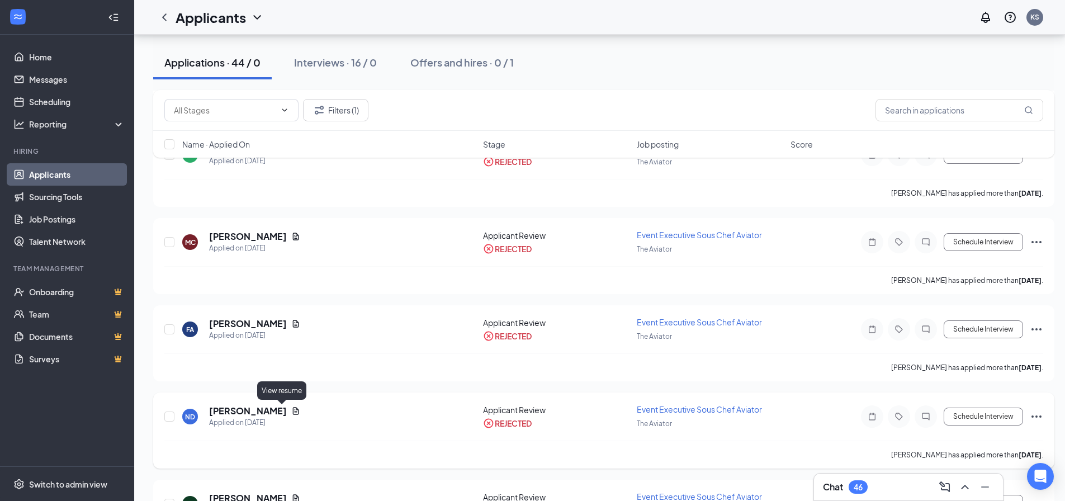
click at [291, 409] on icon "Document" at bounding box center [295, 410] width 9 height 9
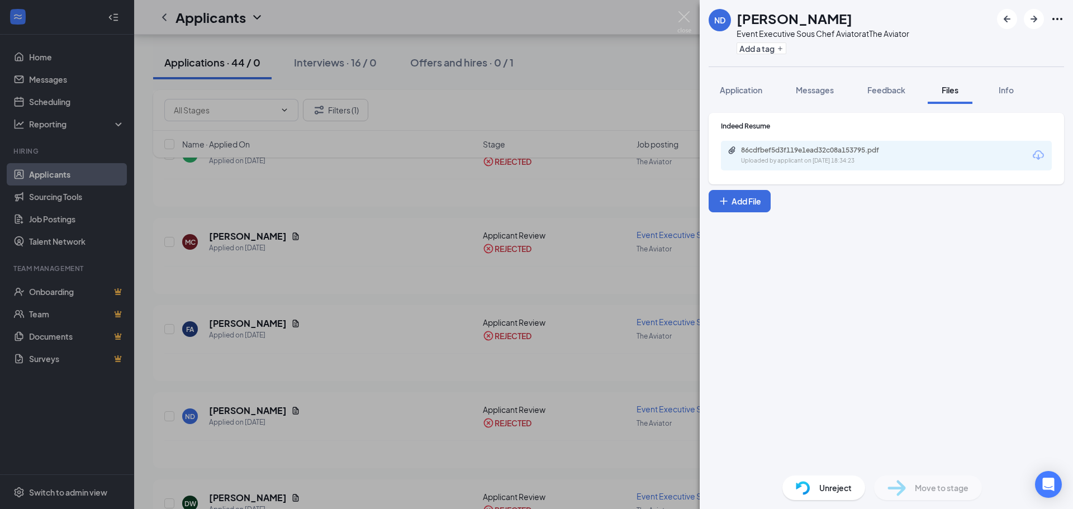
click at [923, 151] on div "86cdfbef5d3f119e1ead32c08a153795.pdf Uploaded by applicant on [DATE] 18:34:23" at bounding box center [886, 156] width 331 height 30
click at [875, 155] on div "86cdfbef5d3f119e1ead32c08a153795.pdf Uploaded by applicant on [DATE] 18:34:23" at bounding box center [818, 156] width 181 height 20
click at [227, 256] on div "ND [PERSON_NAME] Event Executive Sous Chef Aviator at The Aviator Add a tag App…" at bounding box center [536, 254] width 1073 height 509
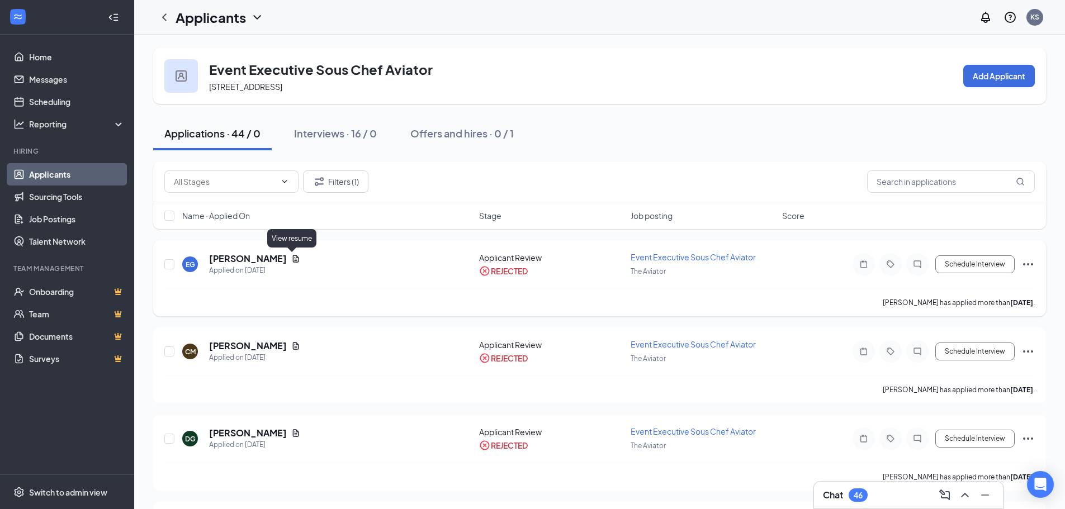
click at [291, 257] on icon "Document" at bounding box center [295, 258] width 9 height 9
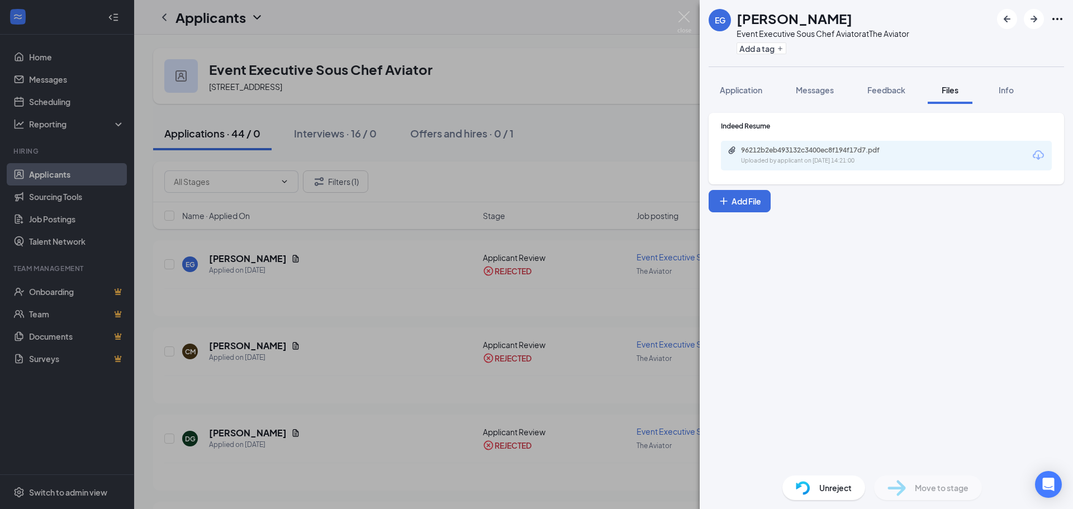
drag, startPoint x: 403, startPoint y: 51, endPoint x: 478, endPoint y: 41, distance: 75.6
click at [403, 51] on div "EG [PERSON_NAME] Event Executive Sous Chef Aviator at The Aviator Add a tag App…" at bounding box center [536, 254] width 1073 height 509
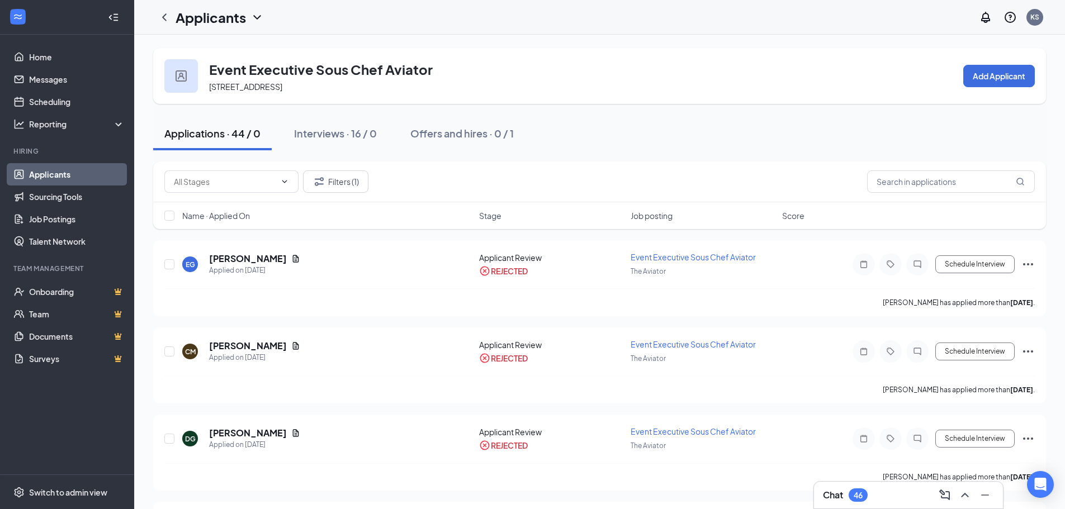
click at [70, 177] on link "Applicants" at bounding box center [77, 174] width 96 height 22
